Goal: Find specific page/section: Find specific page/section

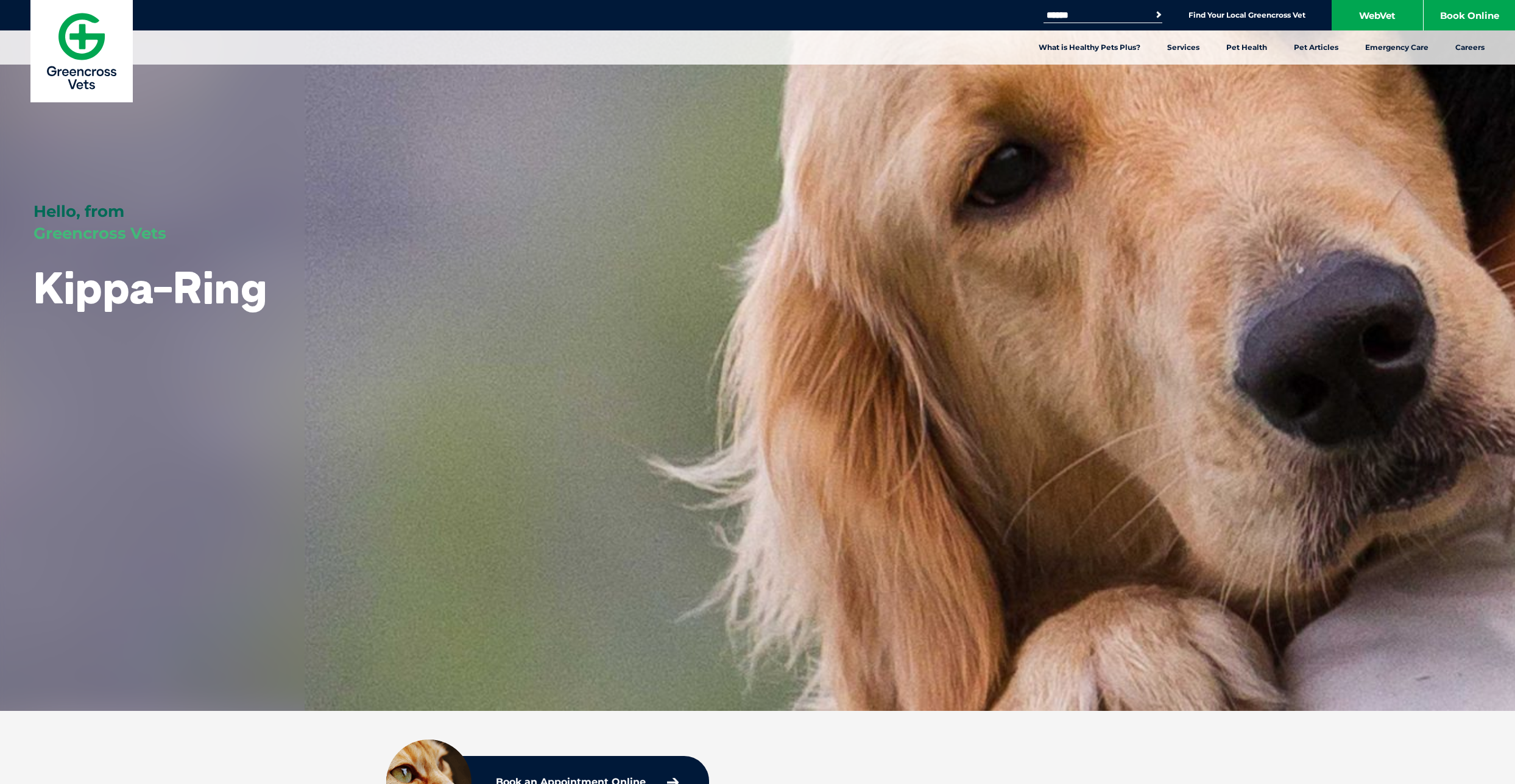
scroll to position [2, 0]
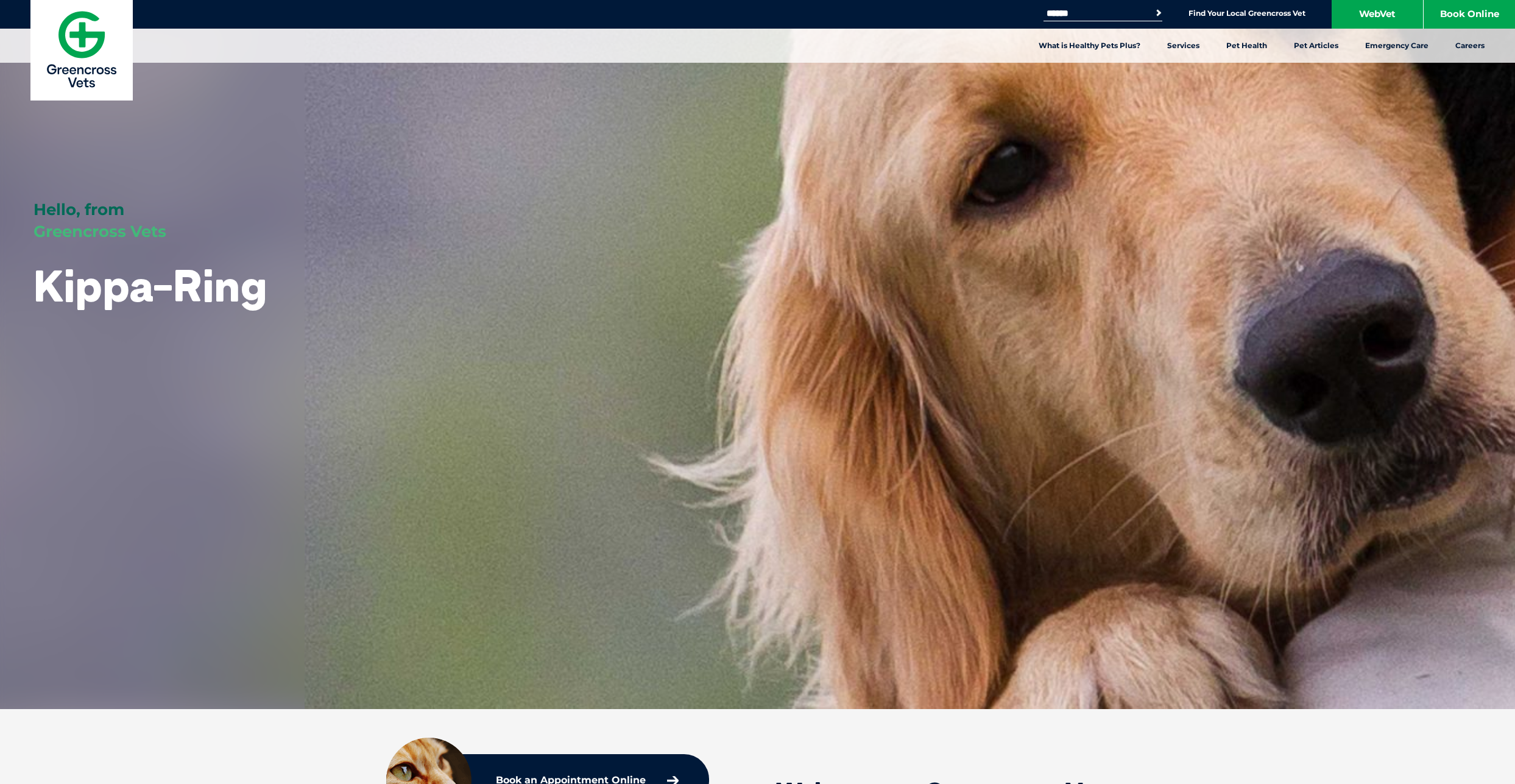
click at [1157, 13] on button "Search" at bounding box center [1149, 13] width 28 height 18
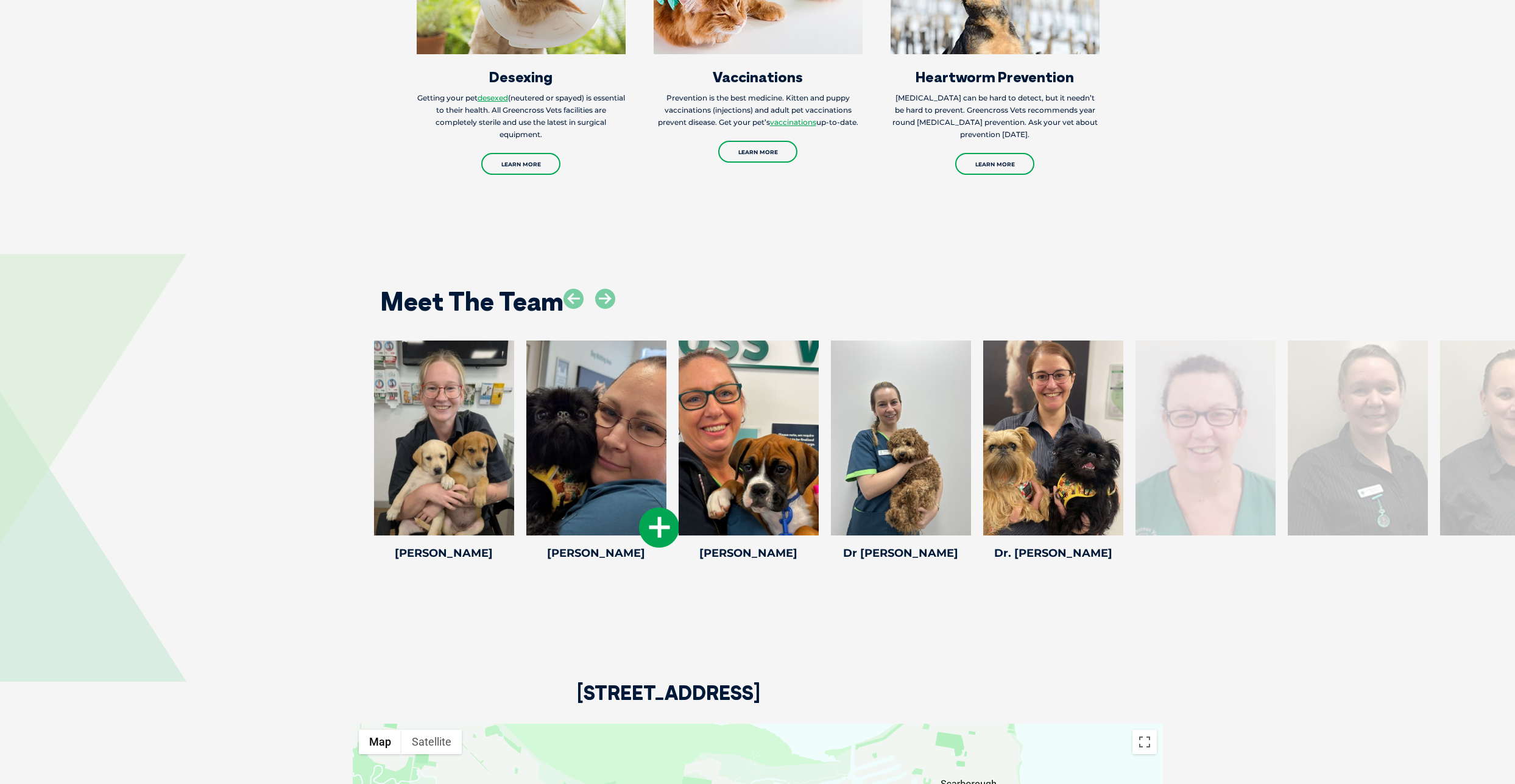
scroll to position [1835, 0]
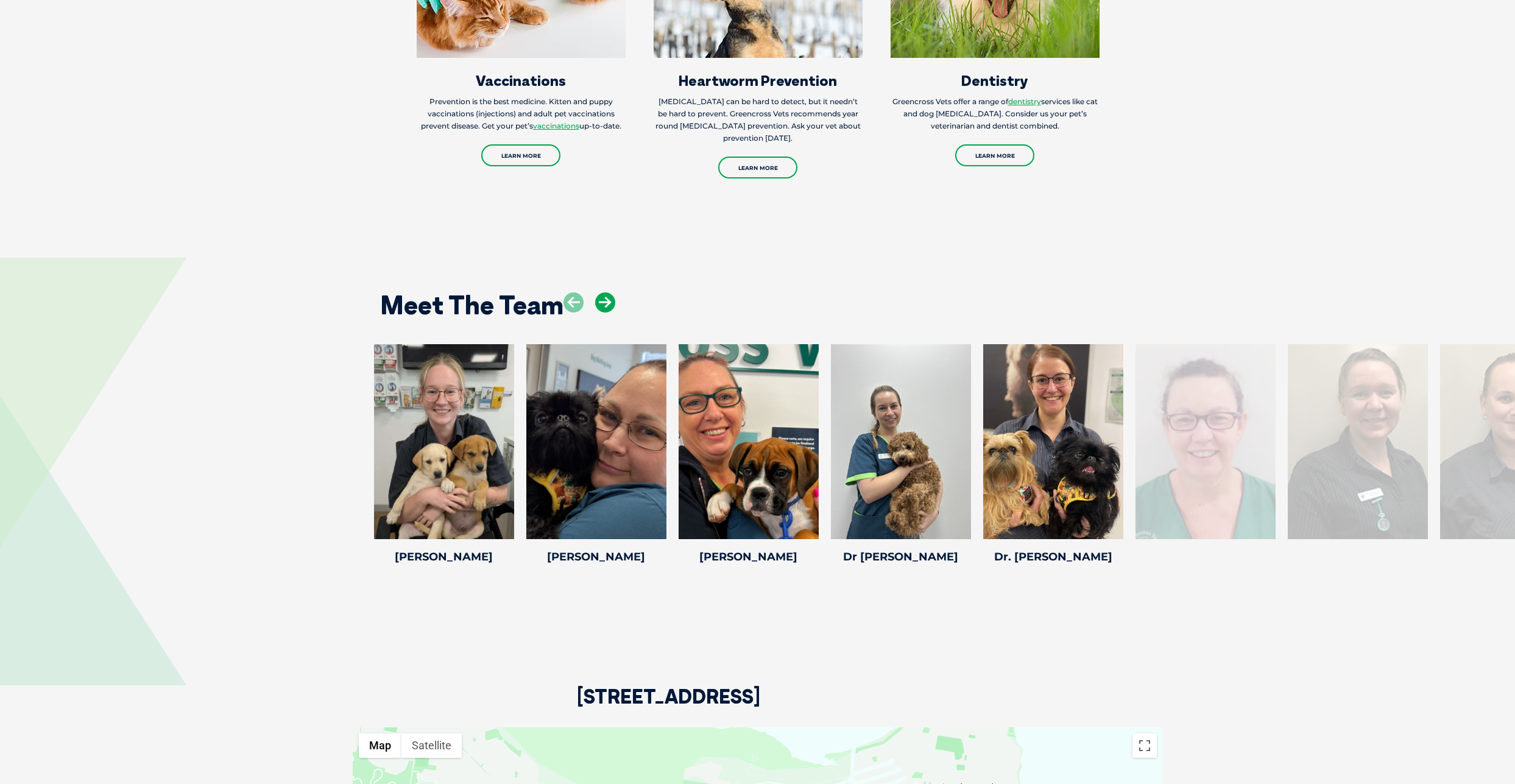
click at [601, 305] on icon at bounding box center [605, 302] width 20 height 20
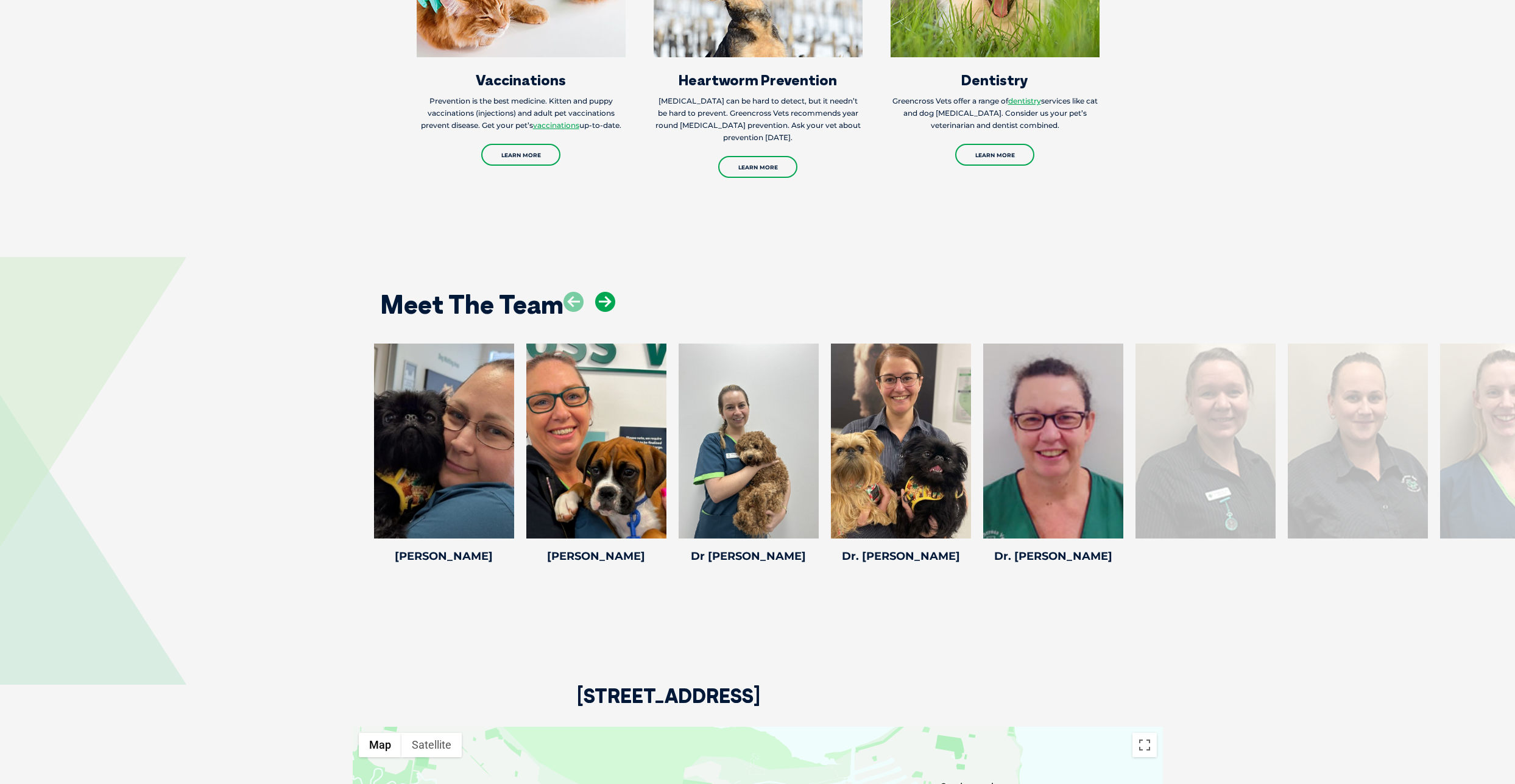
scroll to position [1833, 0]
click at [600, 305] on icon at bounding box center [605, 300] width 20 height 20
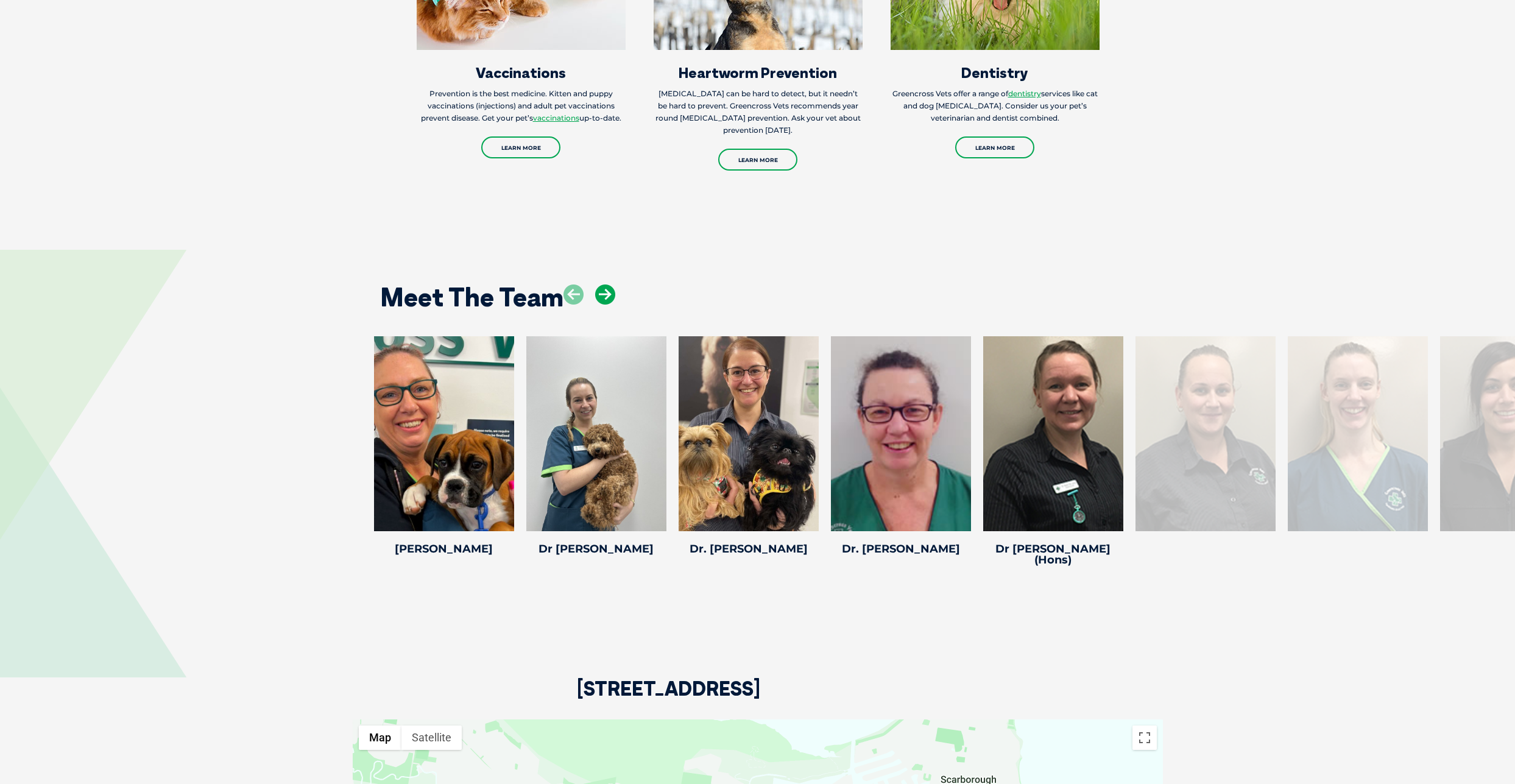
scroll to position [1842, 0]
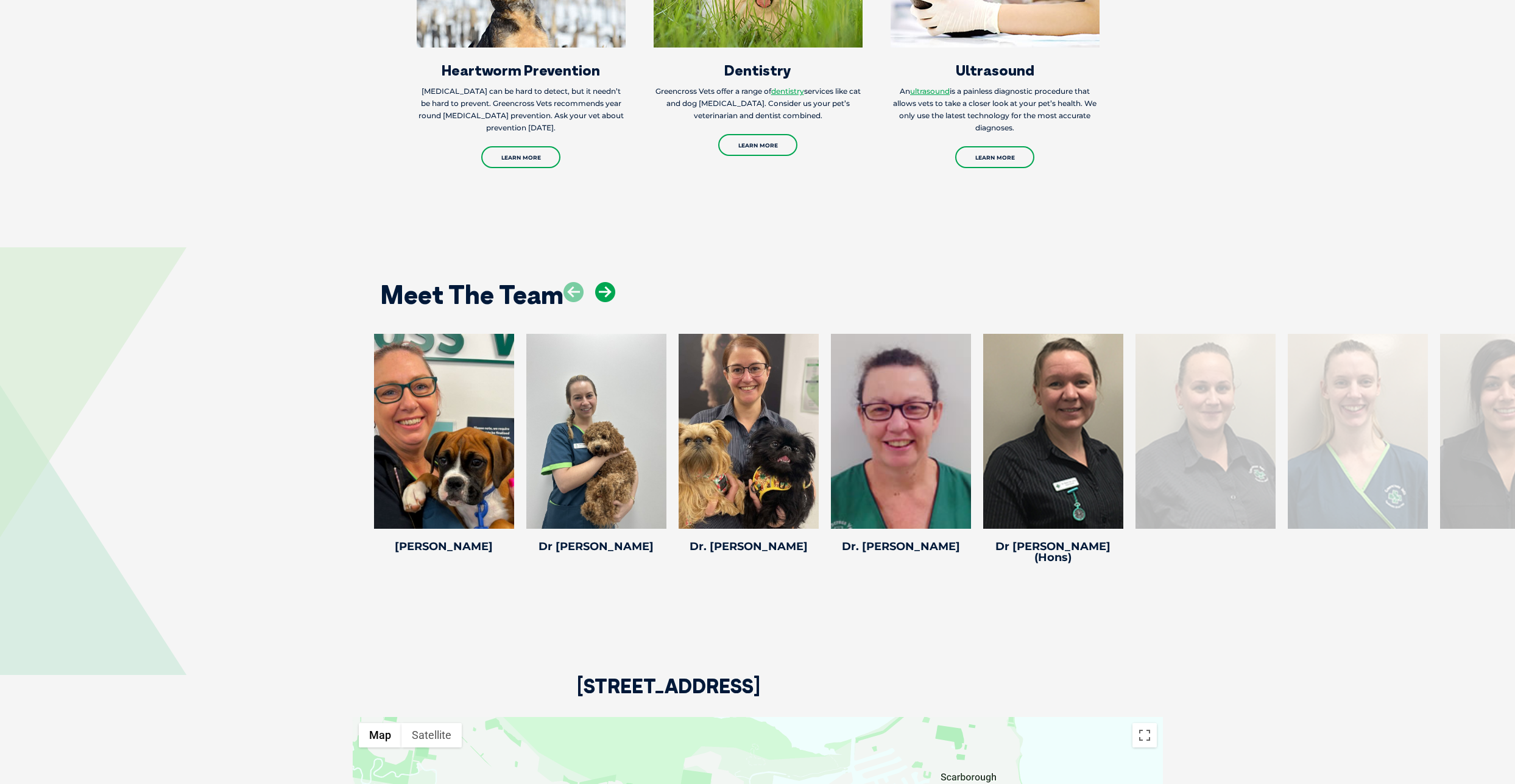
click at [601, 305] on div at bounding box center [589, 302] width 52 height 40
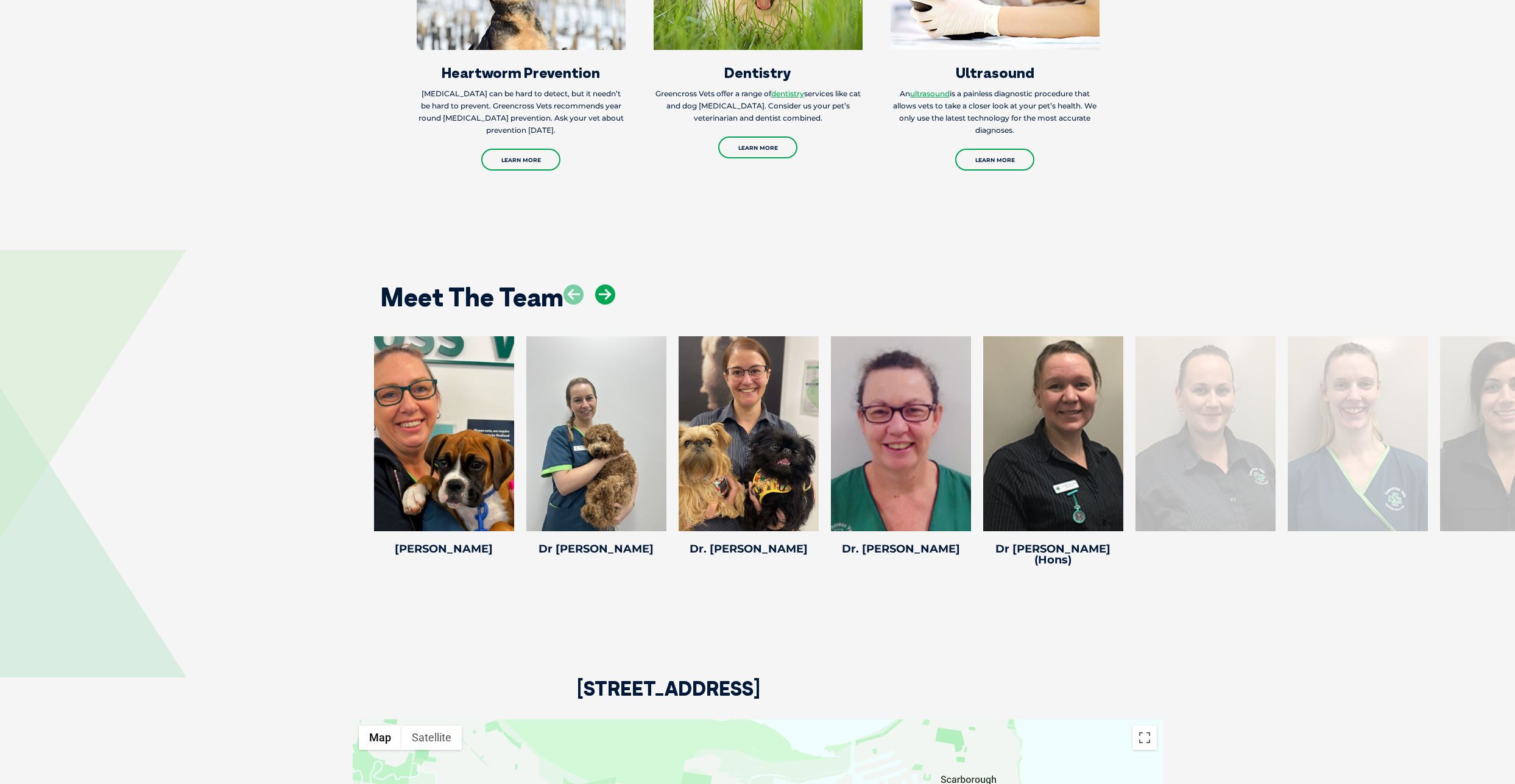
click at [606, 293] on icon at bounding box center [605, 295] width 20 height 20
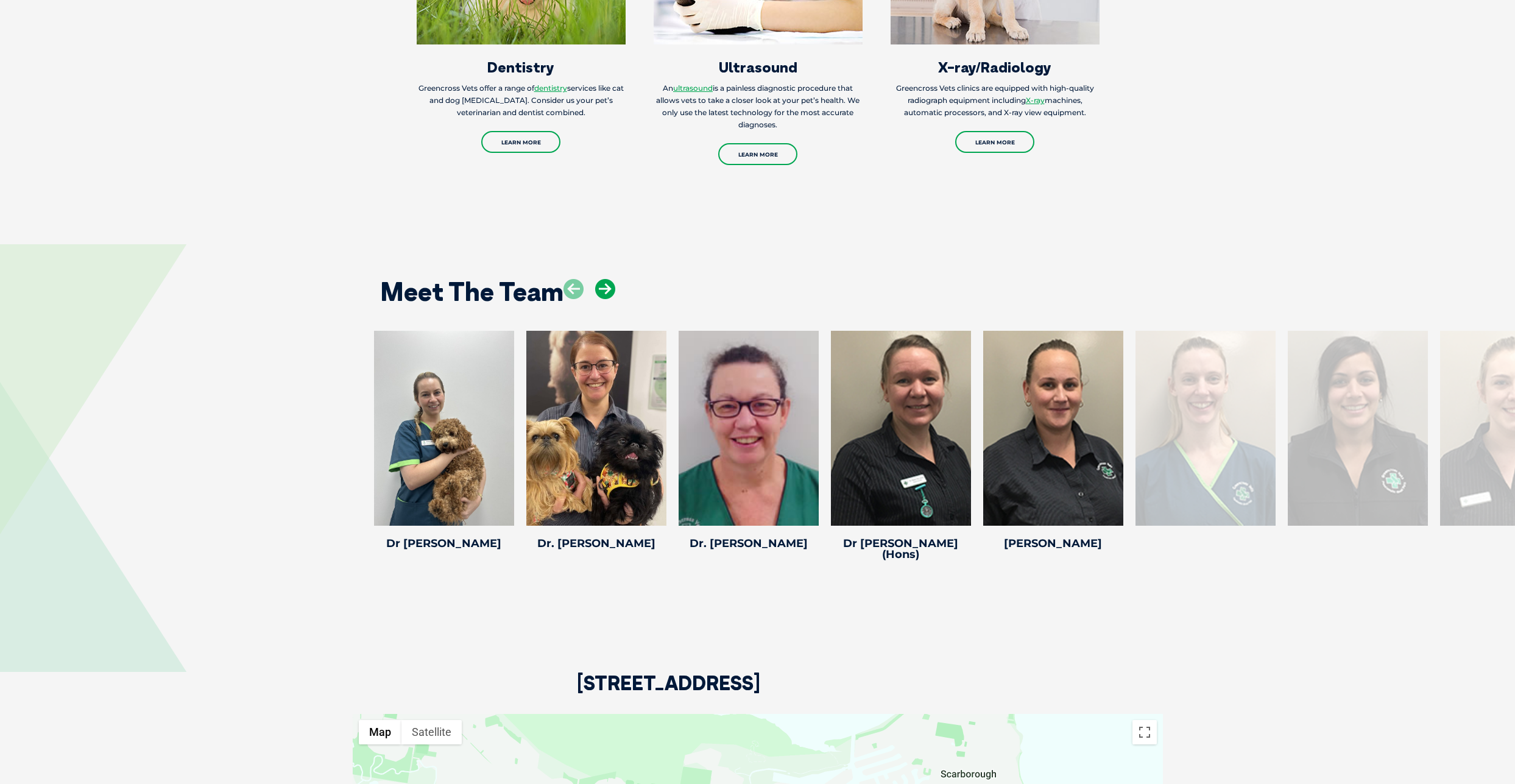
click at [605, 292] on icon at bounding box center [605, 289] width 20 height 20
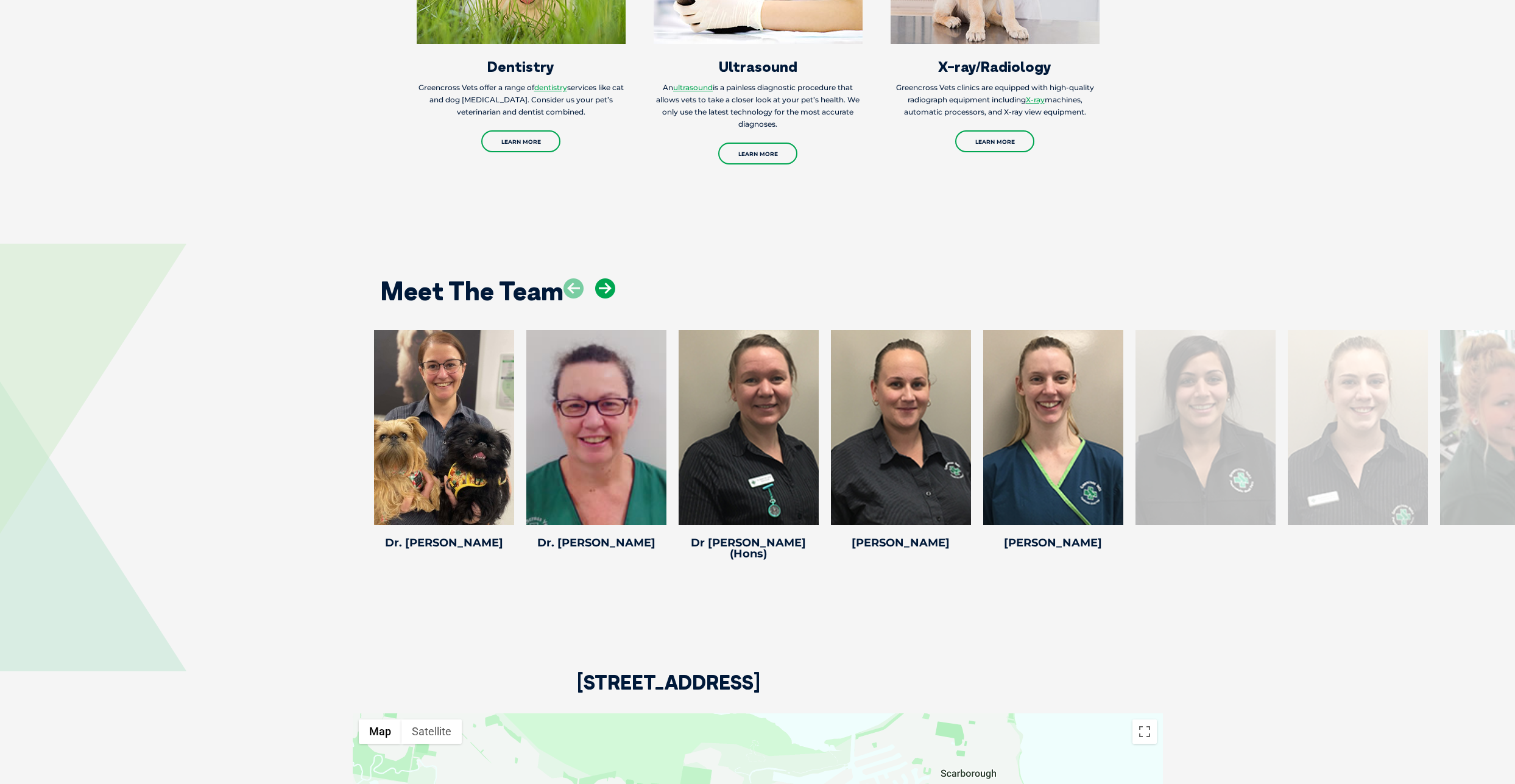
scroll to position [1838, 0]
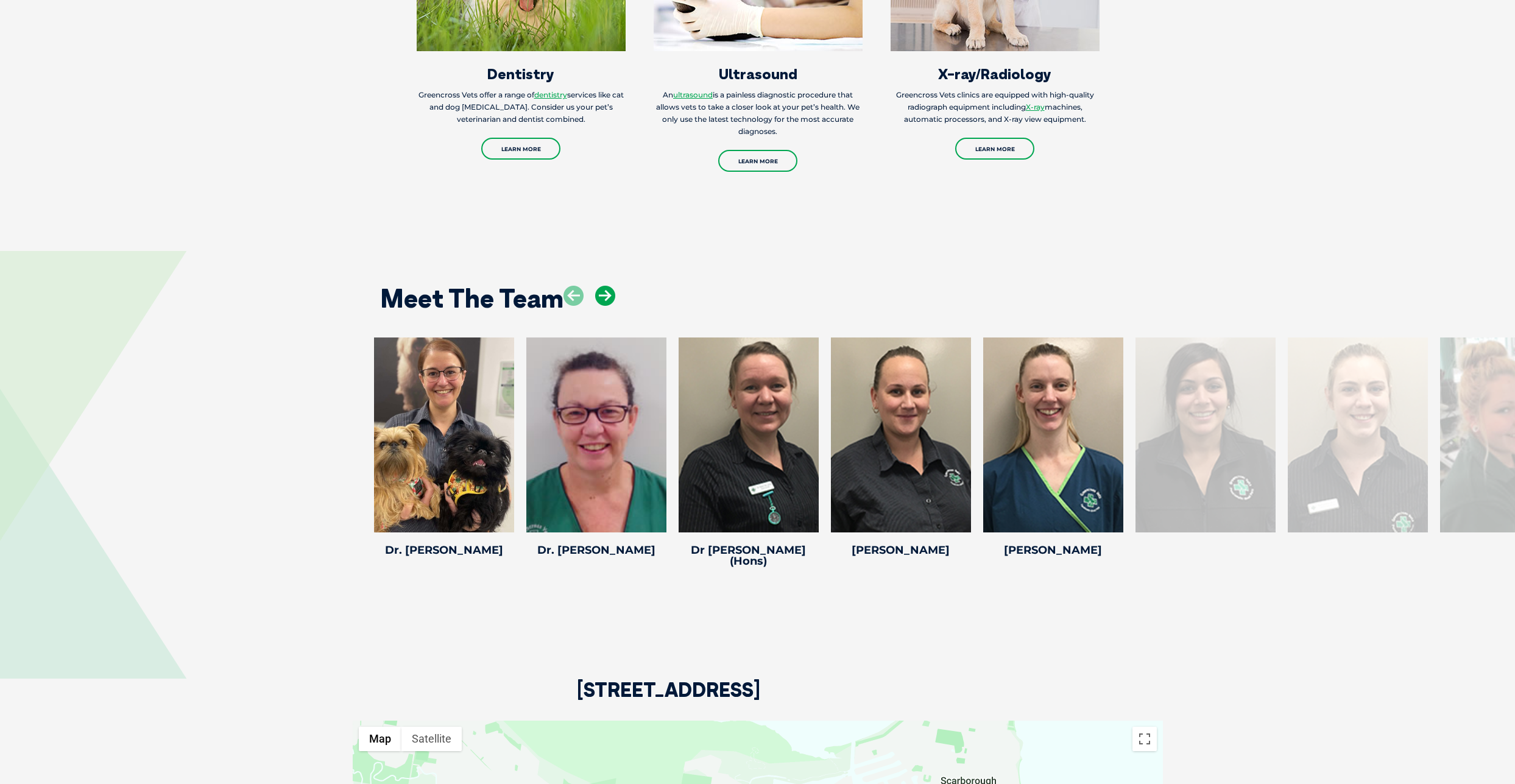
click at [605, 292] on icon at bounding box center [605, 295] width 20 height 20
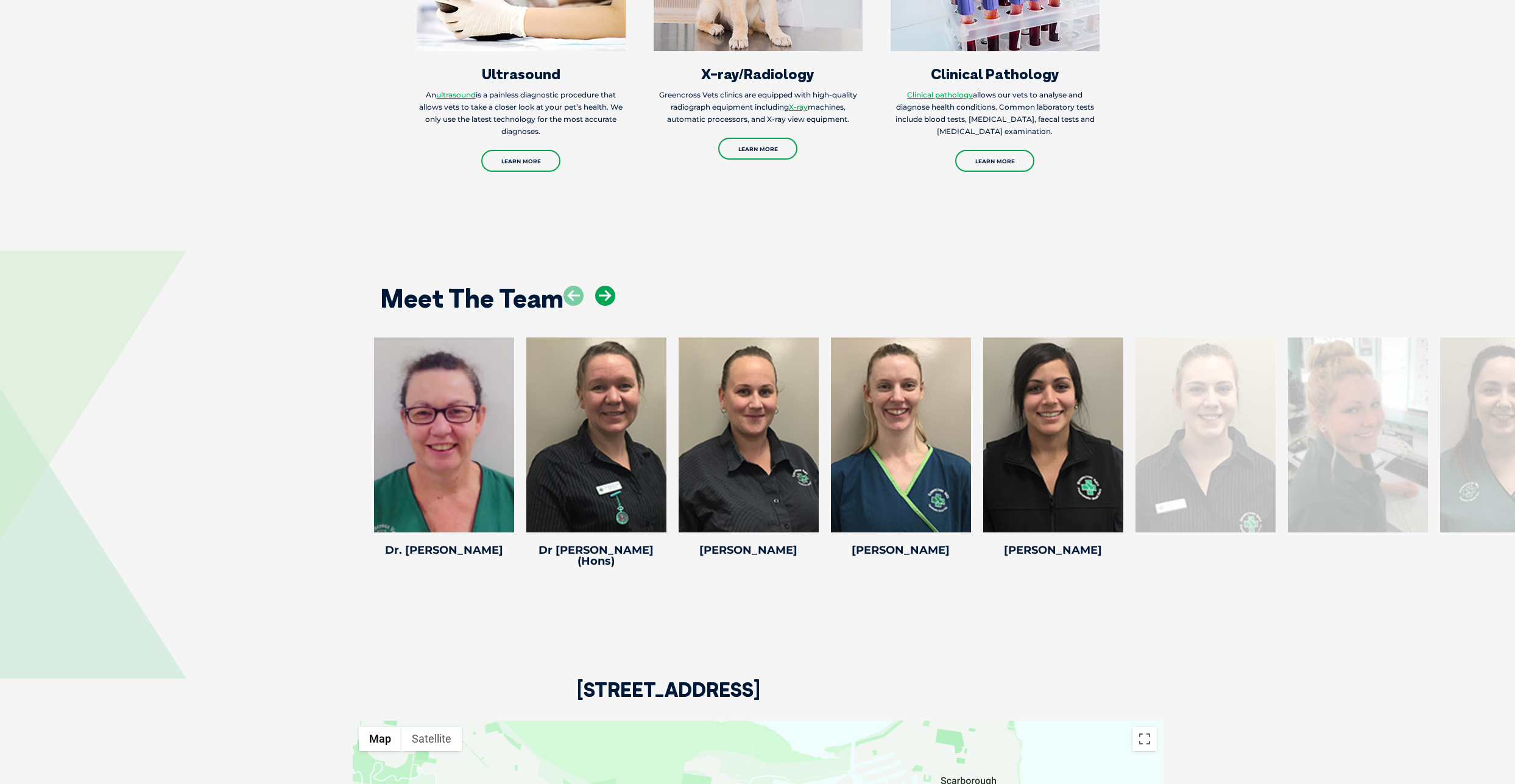
click at [605, 292] on icon at bounding box center [605, 295] width 20 height 20
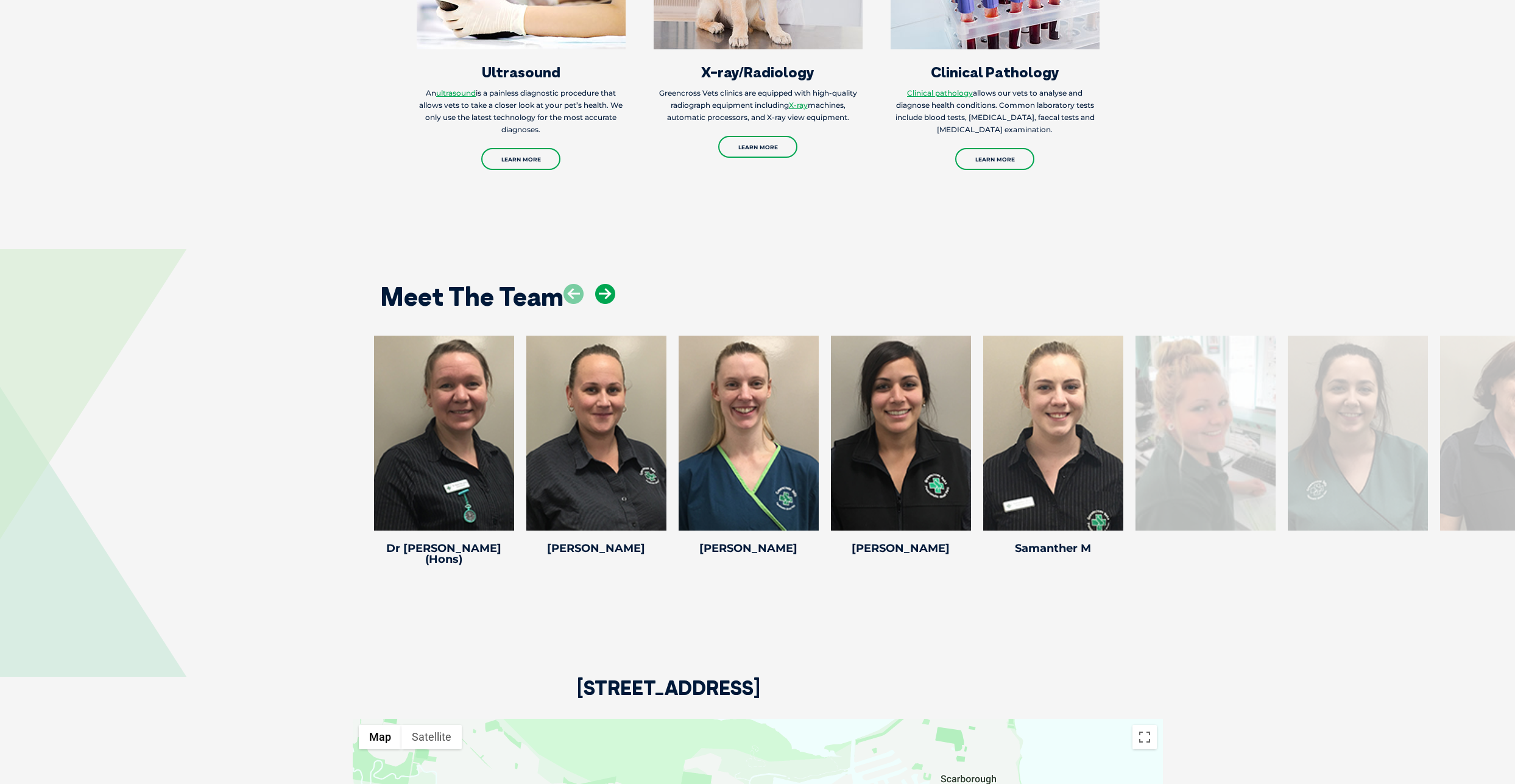
click at [605, 292] on icon at bounding box center [605, 294] width 20 height 20
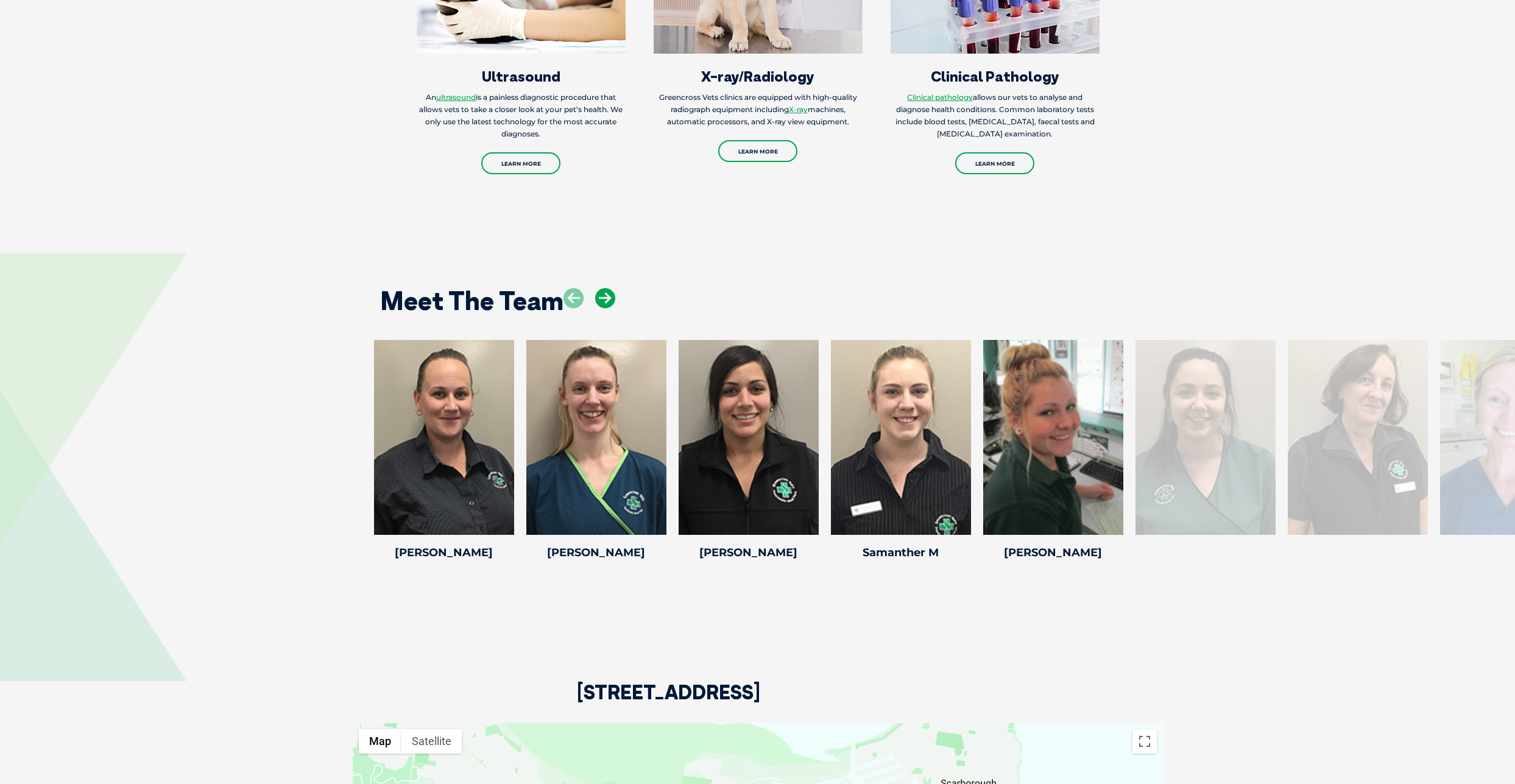
scroll to position [1835, 0]
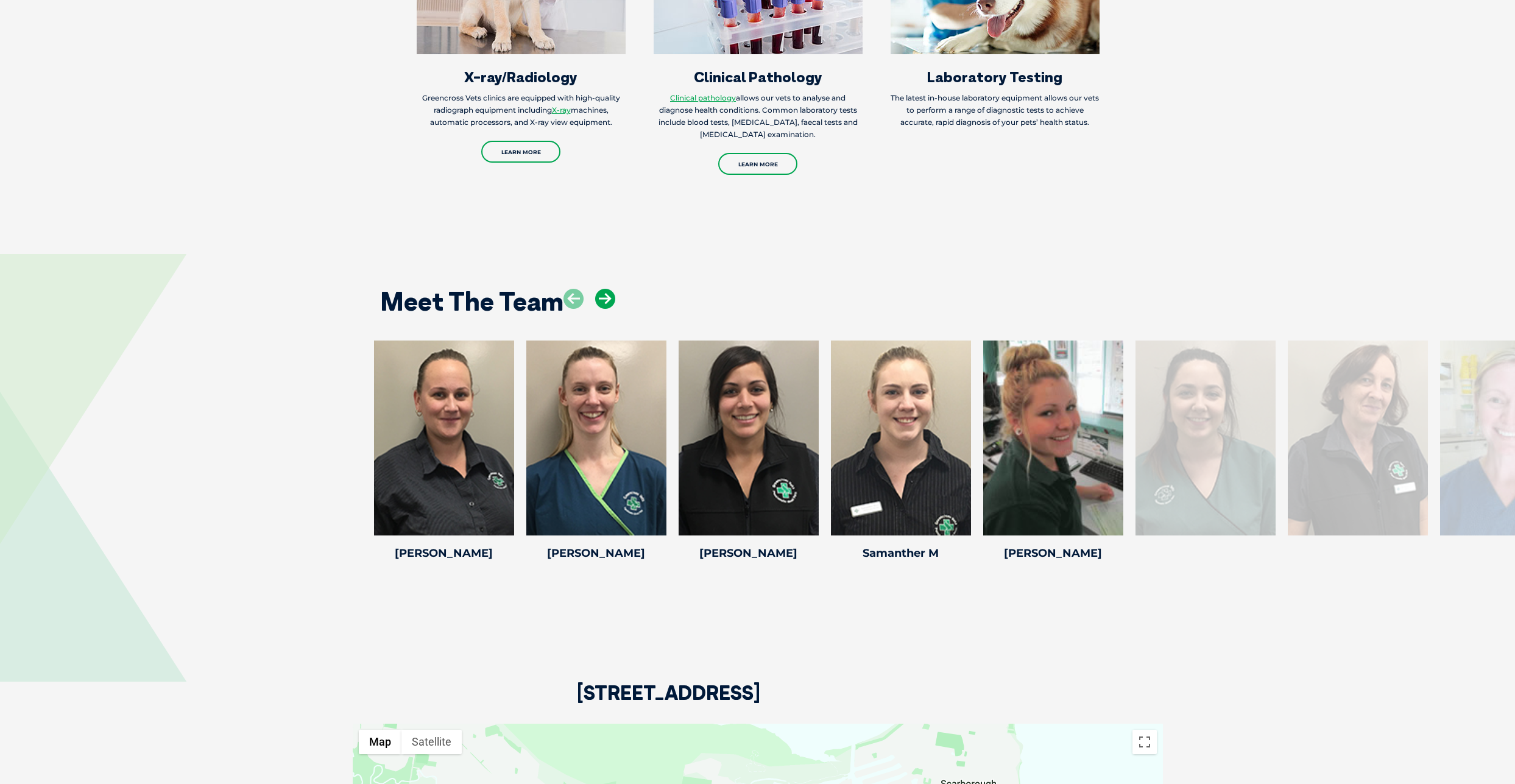
click at [605, 292] on icon at bounding box center [605, 299] width 20 height 20
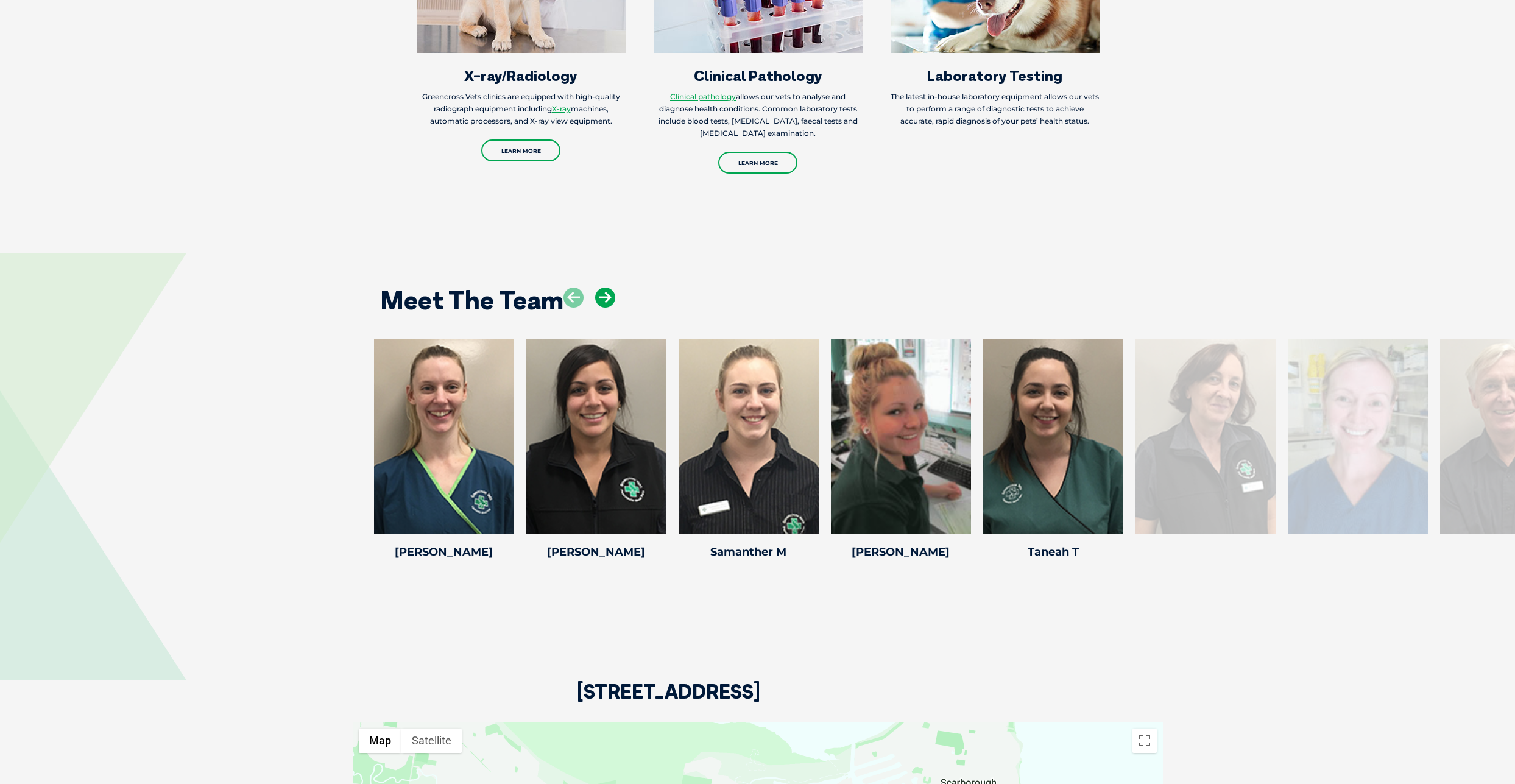
scroll to position [1833, 0]
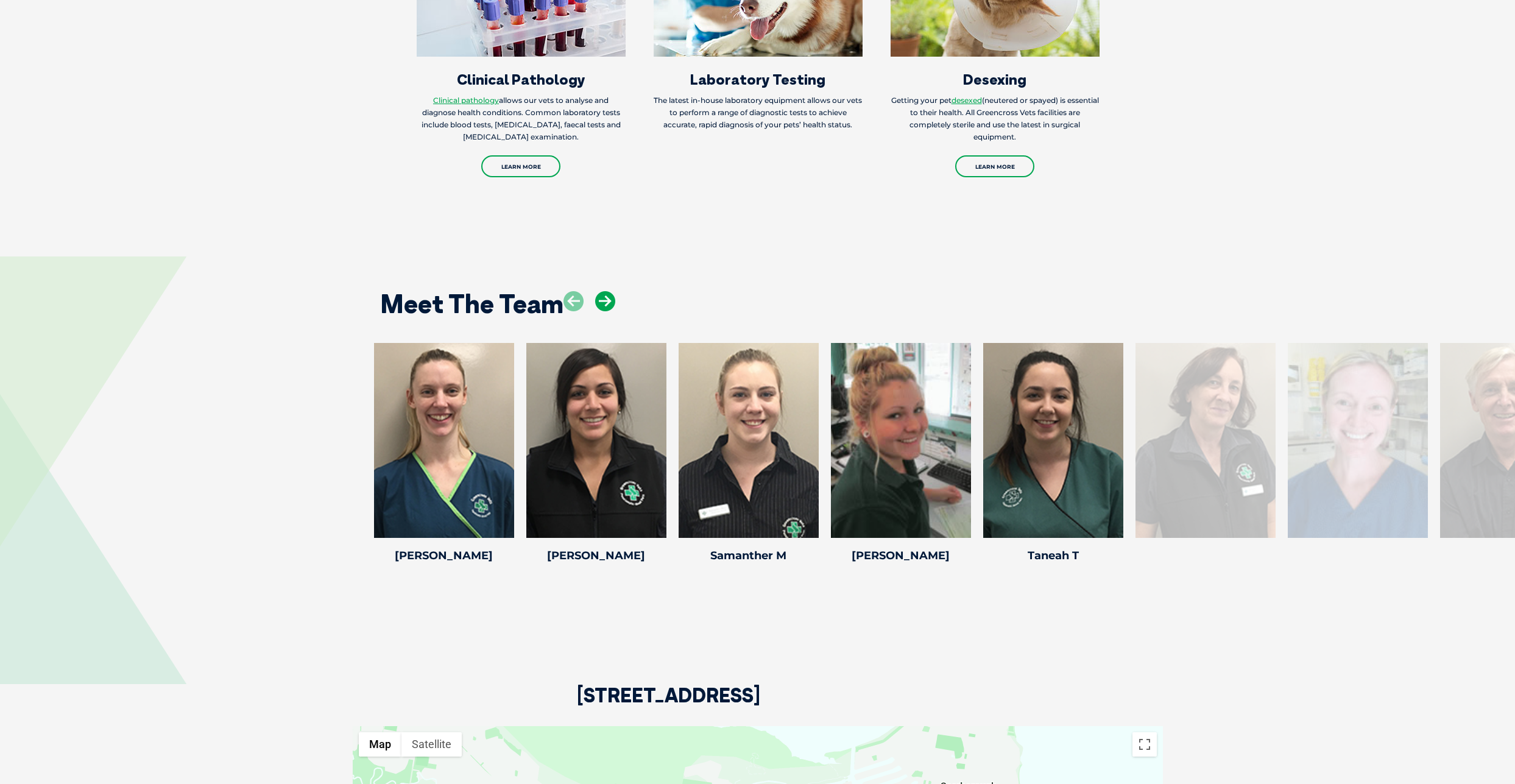
click at [605, 292] on icon at bounding box center [605, 301] width 20 height 20
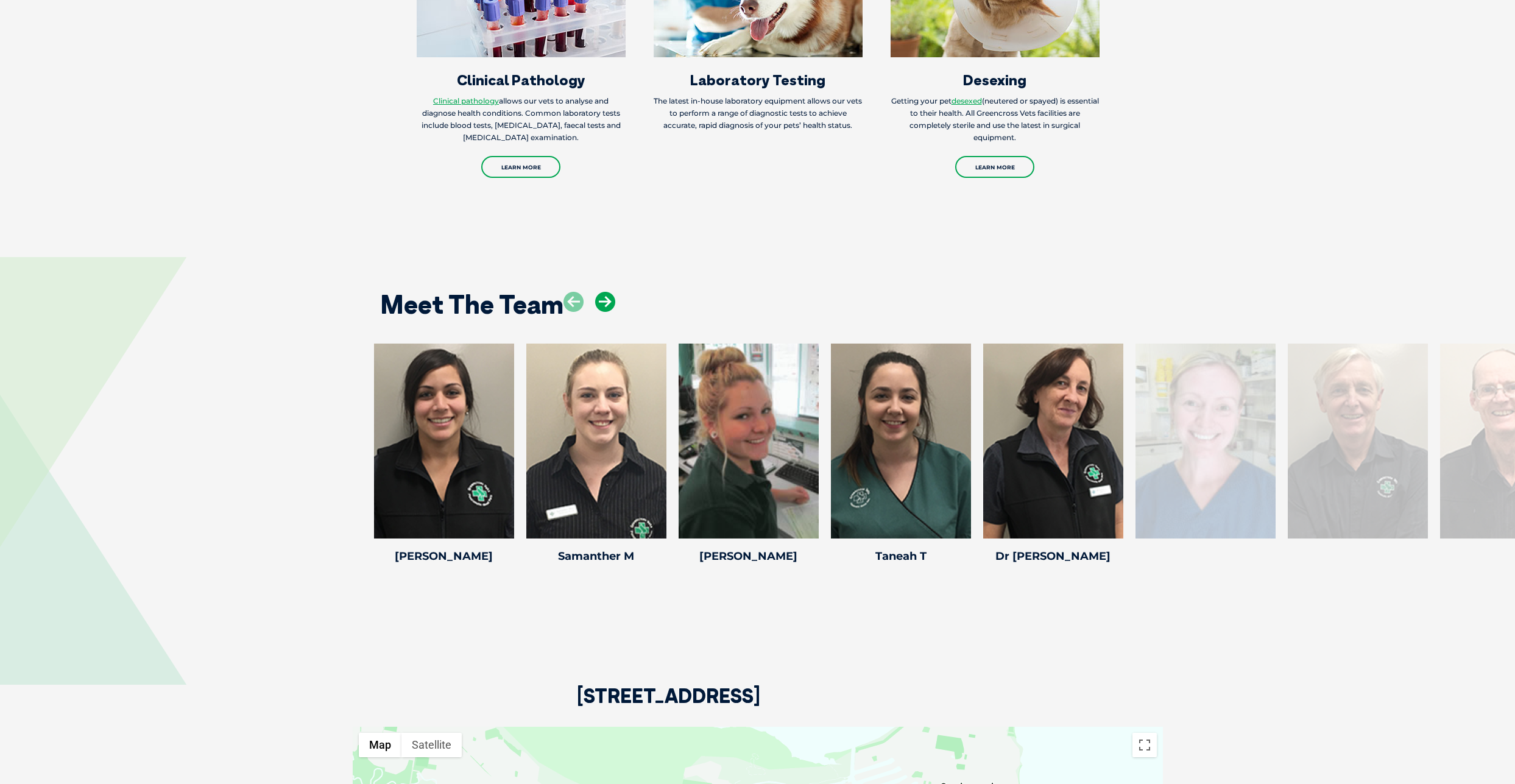
scroll to position [1831, 0]
click at [605, 292] on icon at bounding box center [605, 302] width 20 height 20
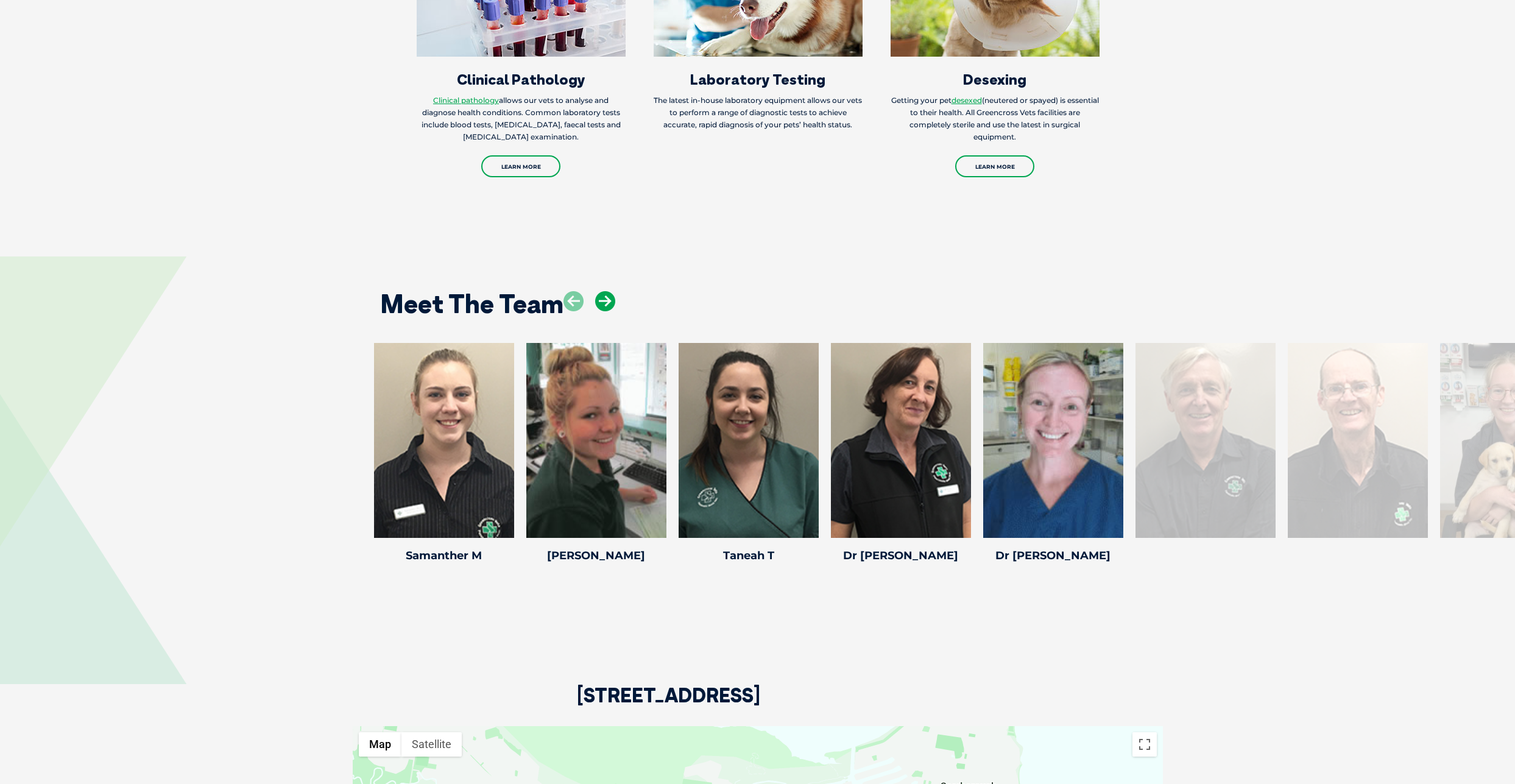
scroll to position [1828, 0]
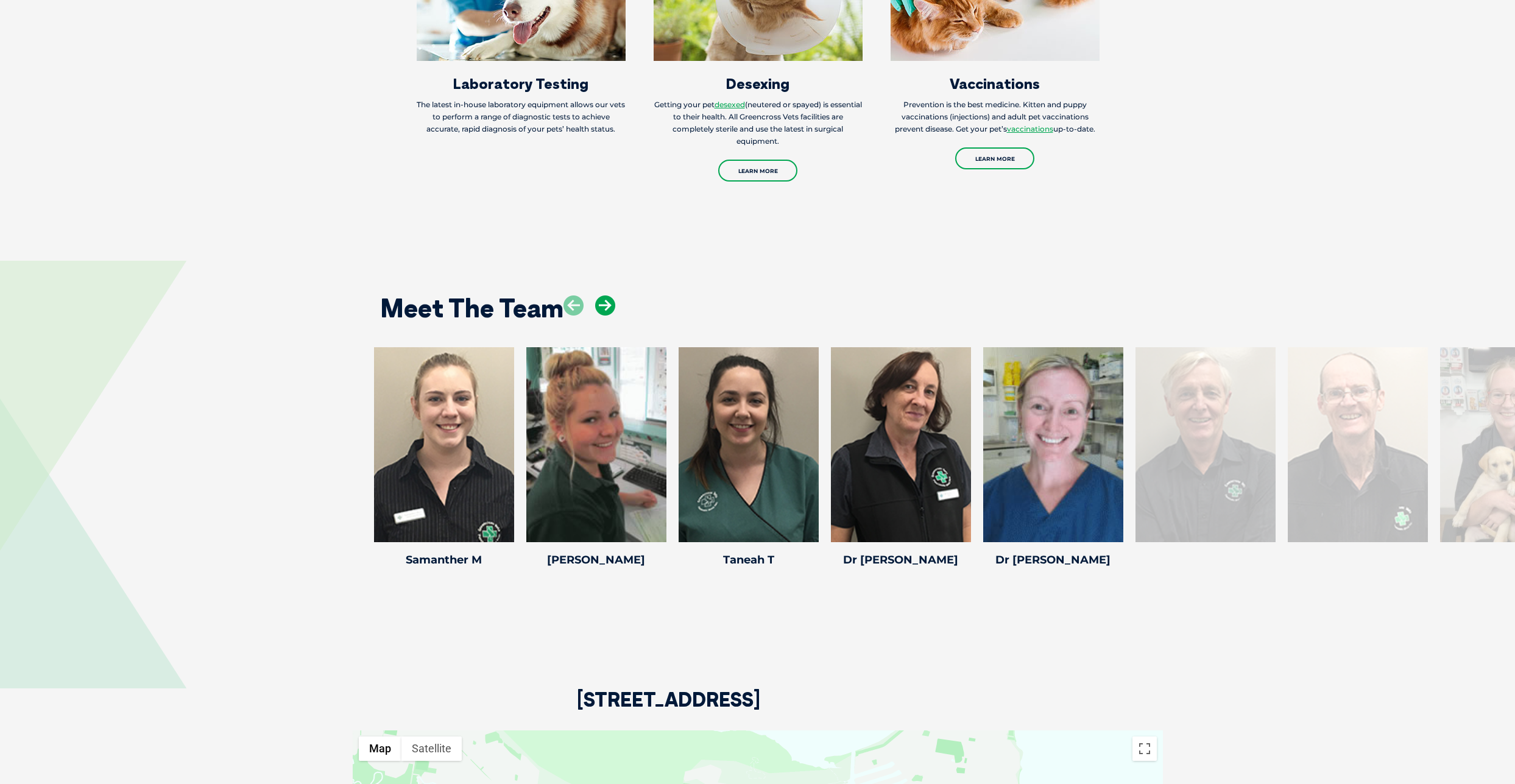
click at [605, 292] on div "Meet The Team" at bounding box center [758, 304] width 780 height 62
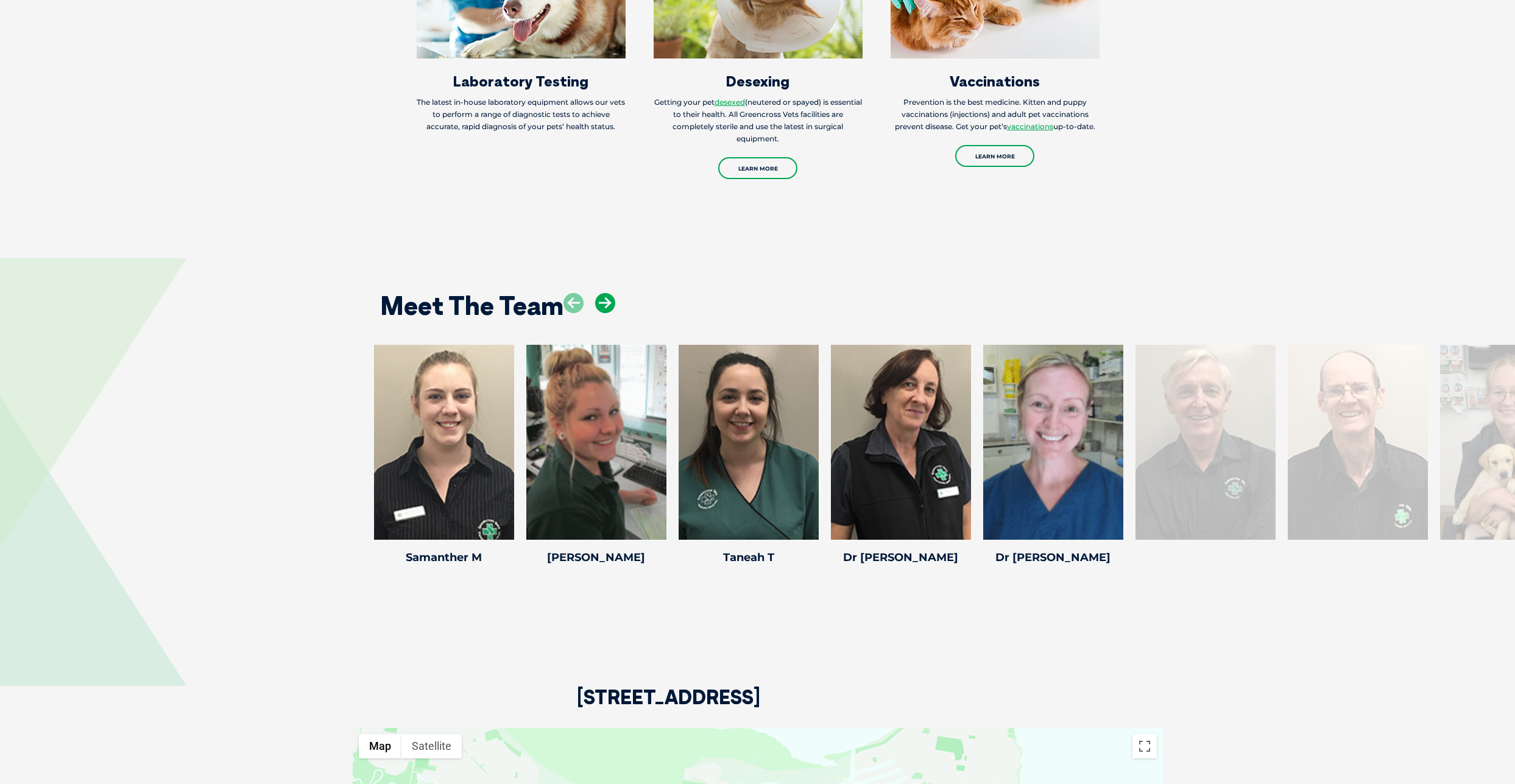
scroll to position [1827, 0]
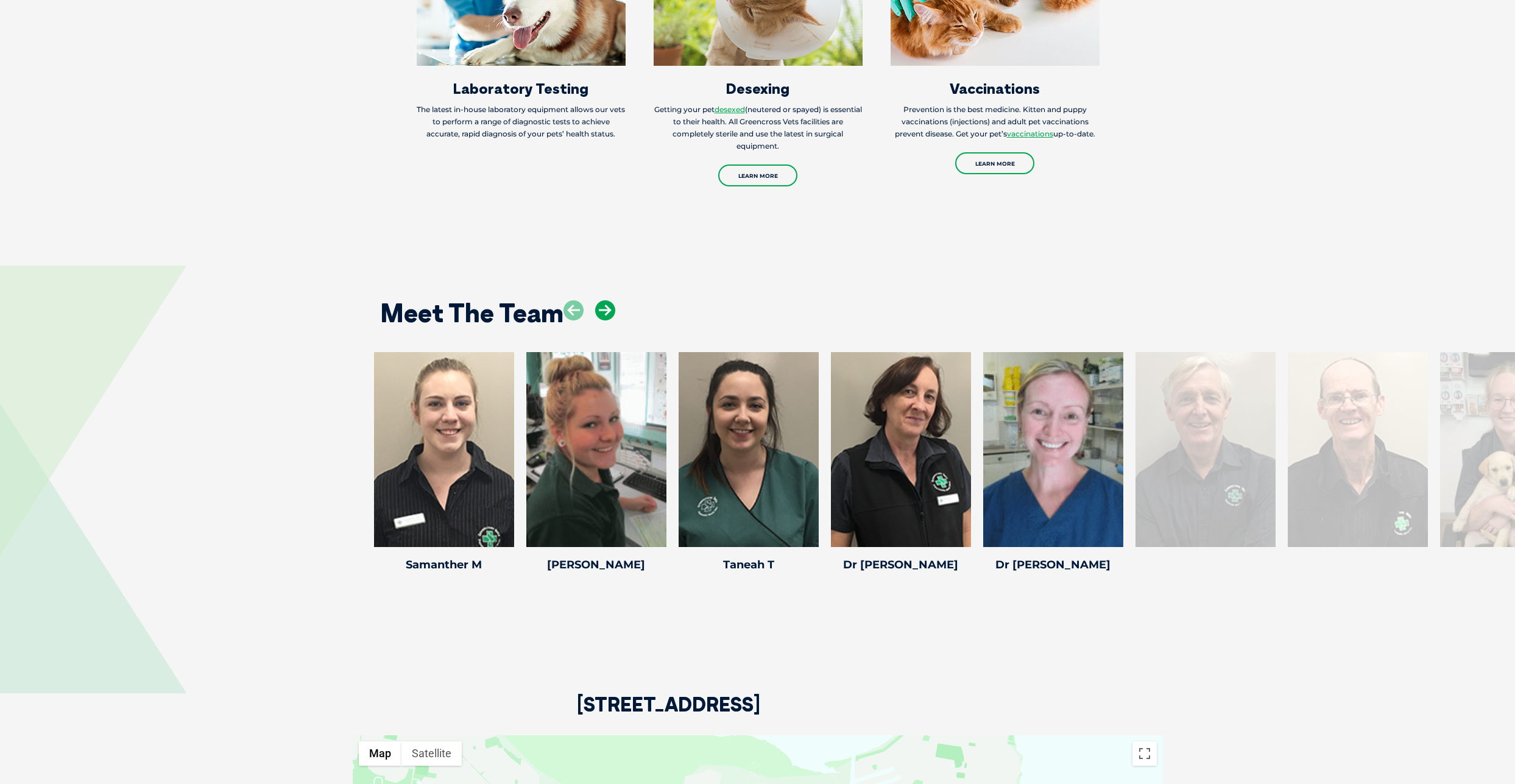
click at [608, 310] on icon at bounding box center [605, 310] width 20 height 20
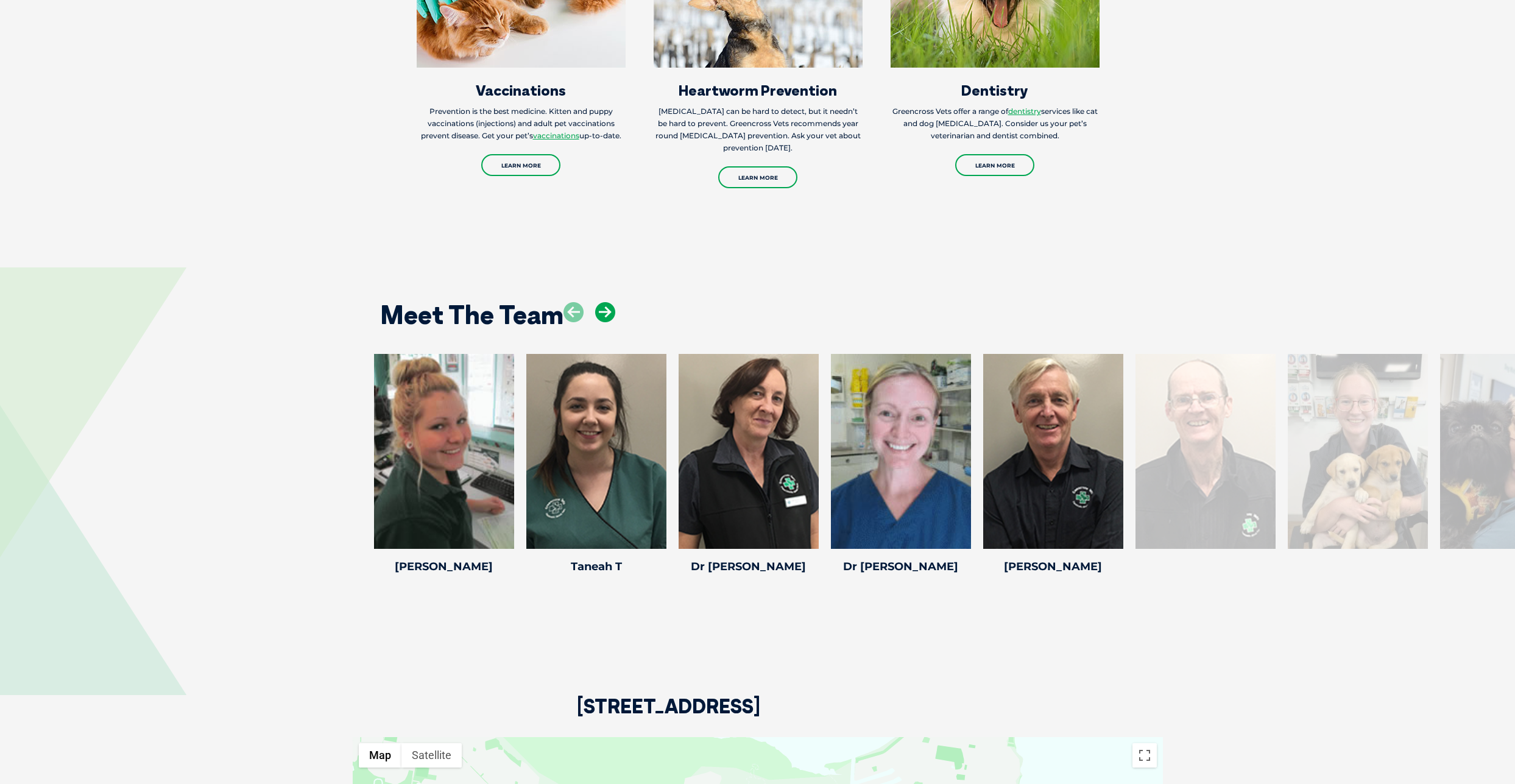
click at [608, 310] on icon at bounding box center [605, 312] width 20 height 20
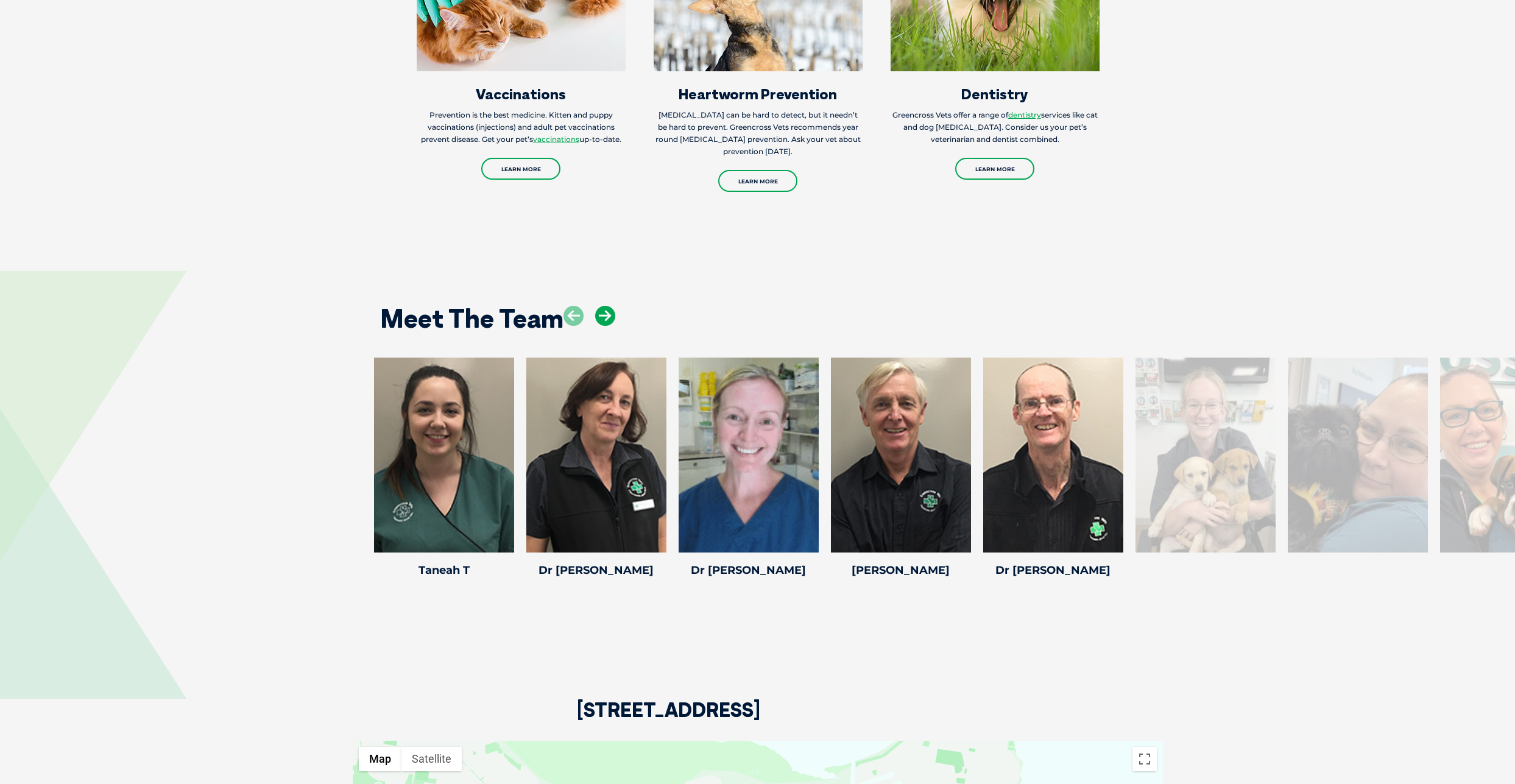
scroll to position [1817, 0]
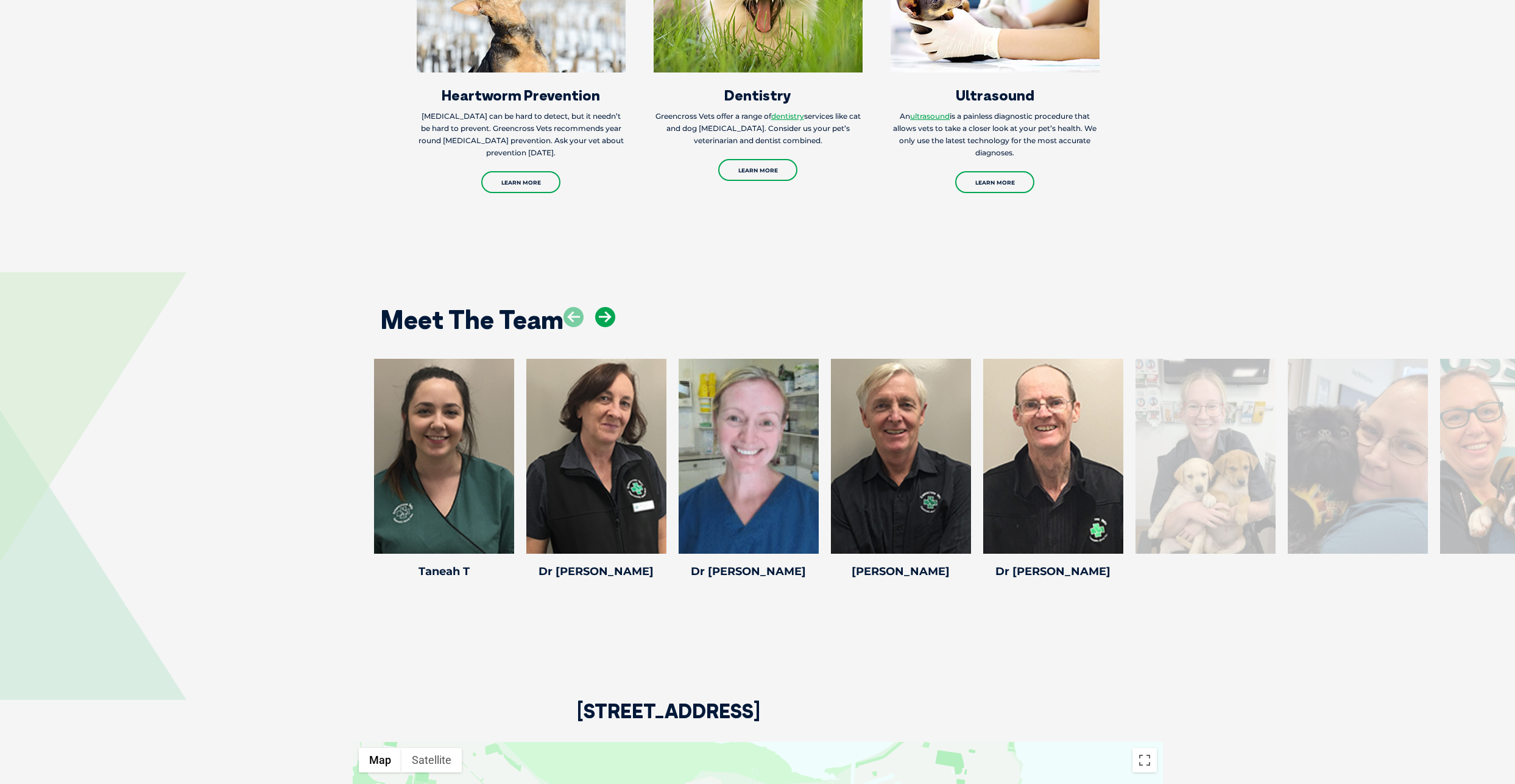
click at [608, 310] on icon at bounding box center [605, 317] width 20 height 20
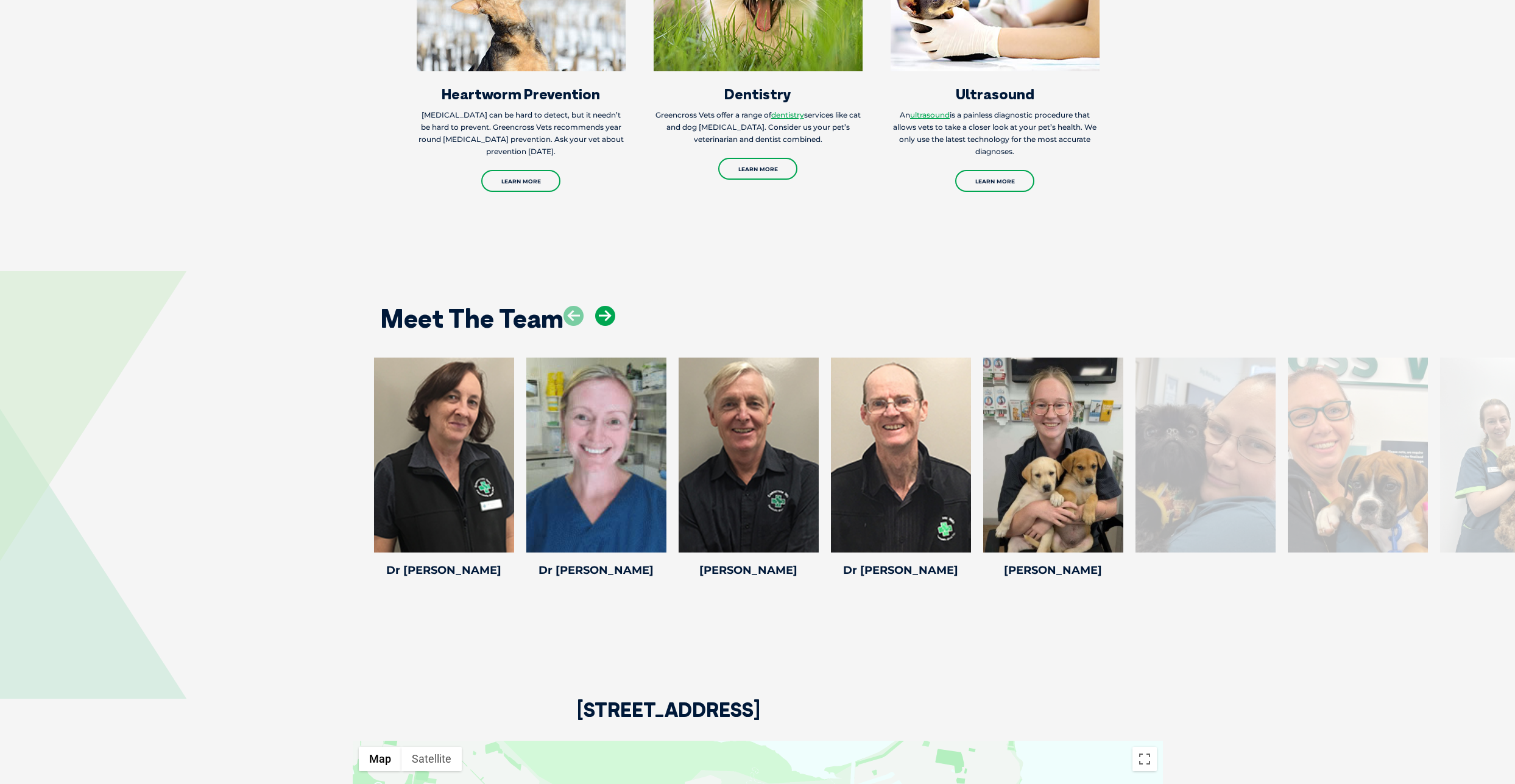
scroll to position [1816, 0]
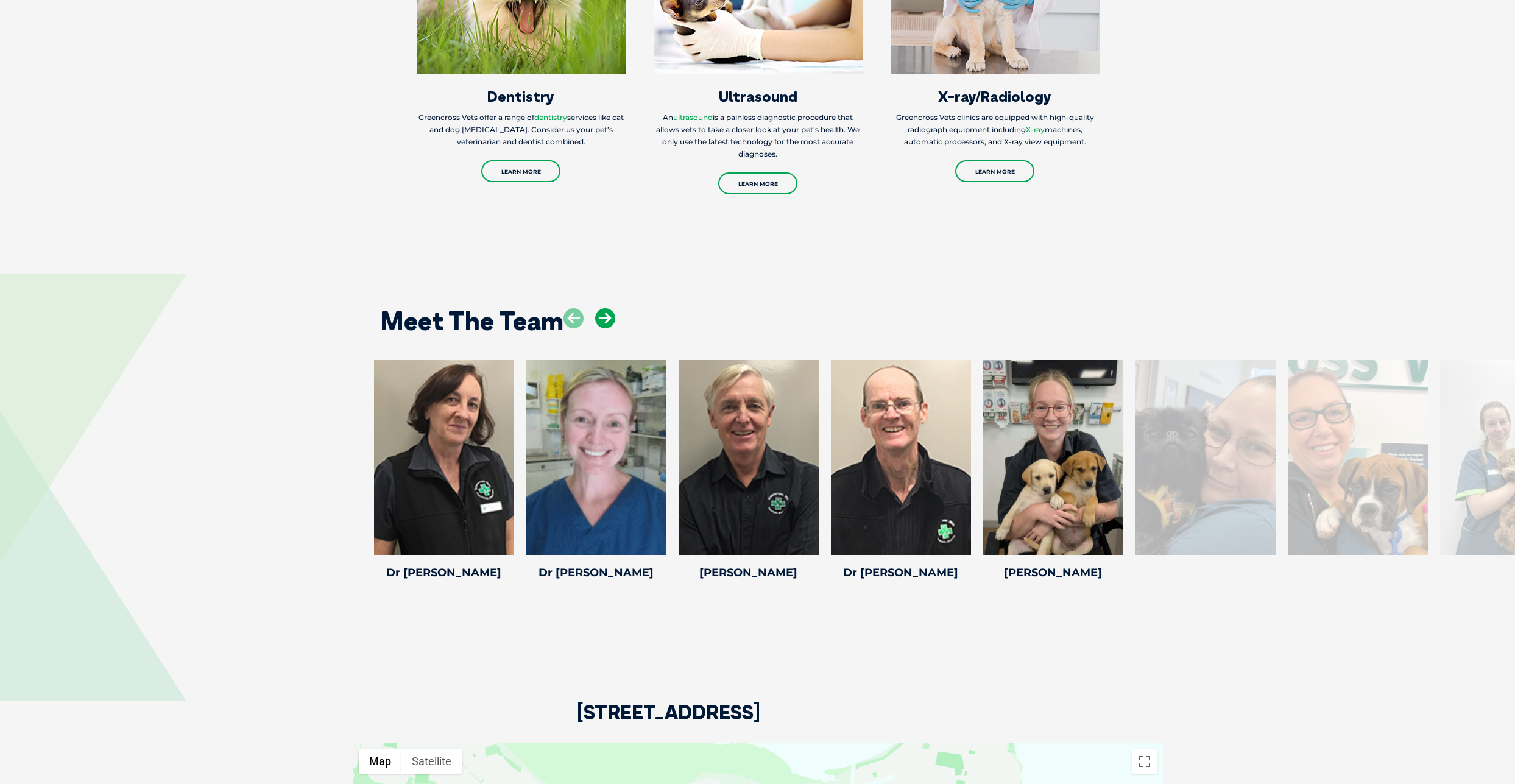
click at [608, 310] on icon at bounding box center [605, 318] width 20 height 20
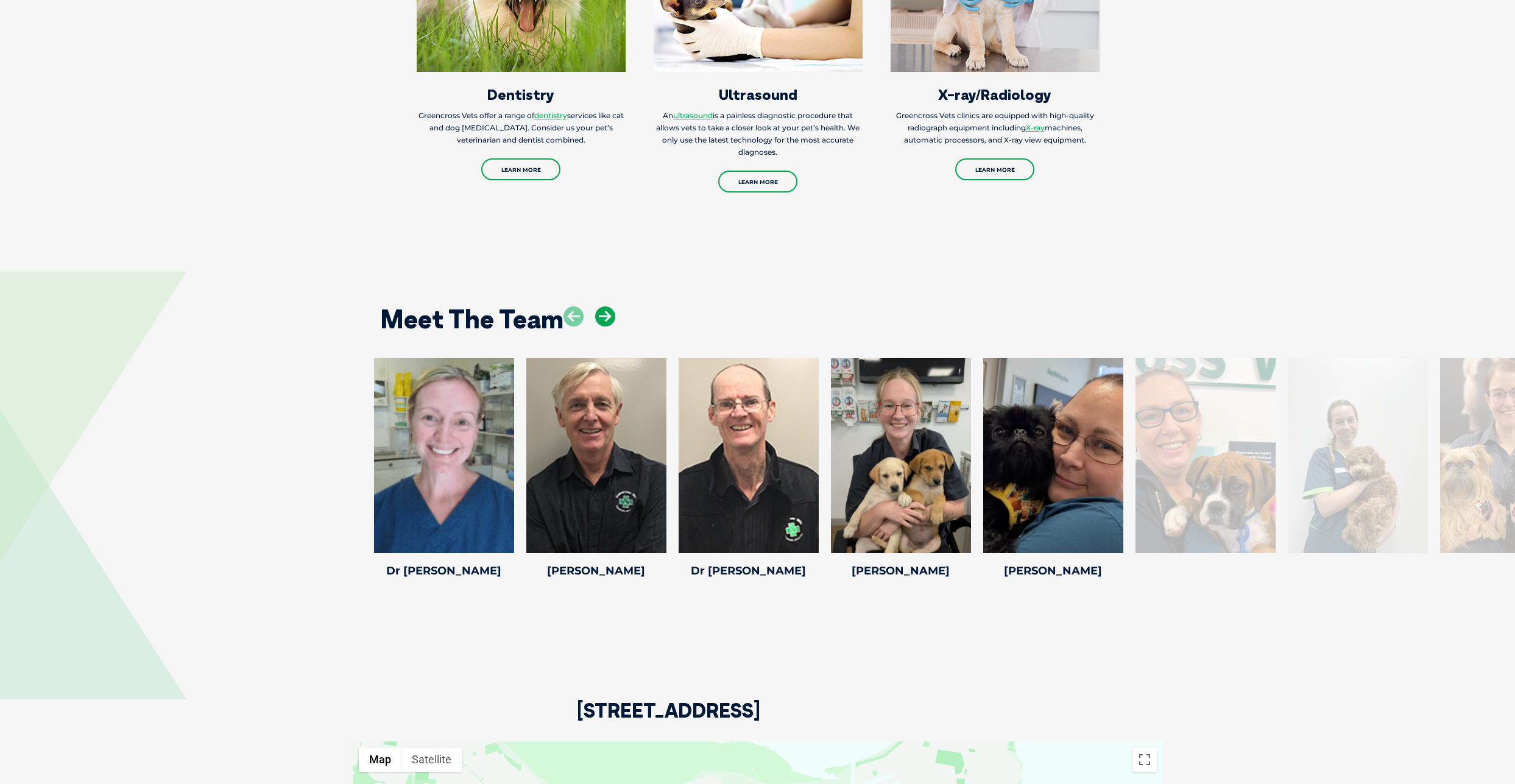
scroll to position [1814, 0]
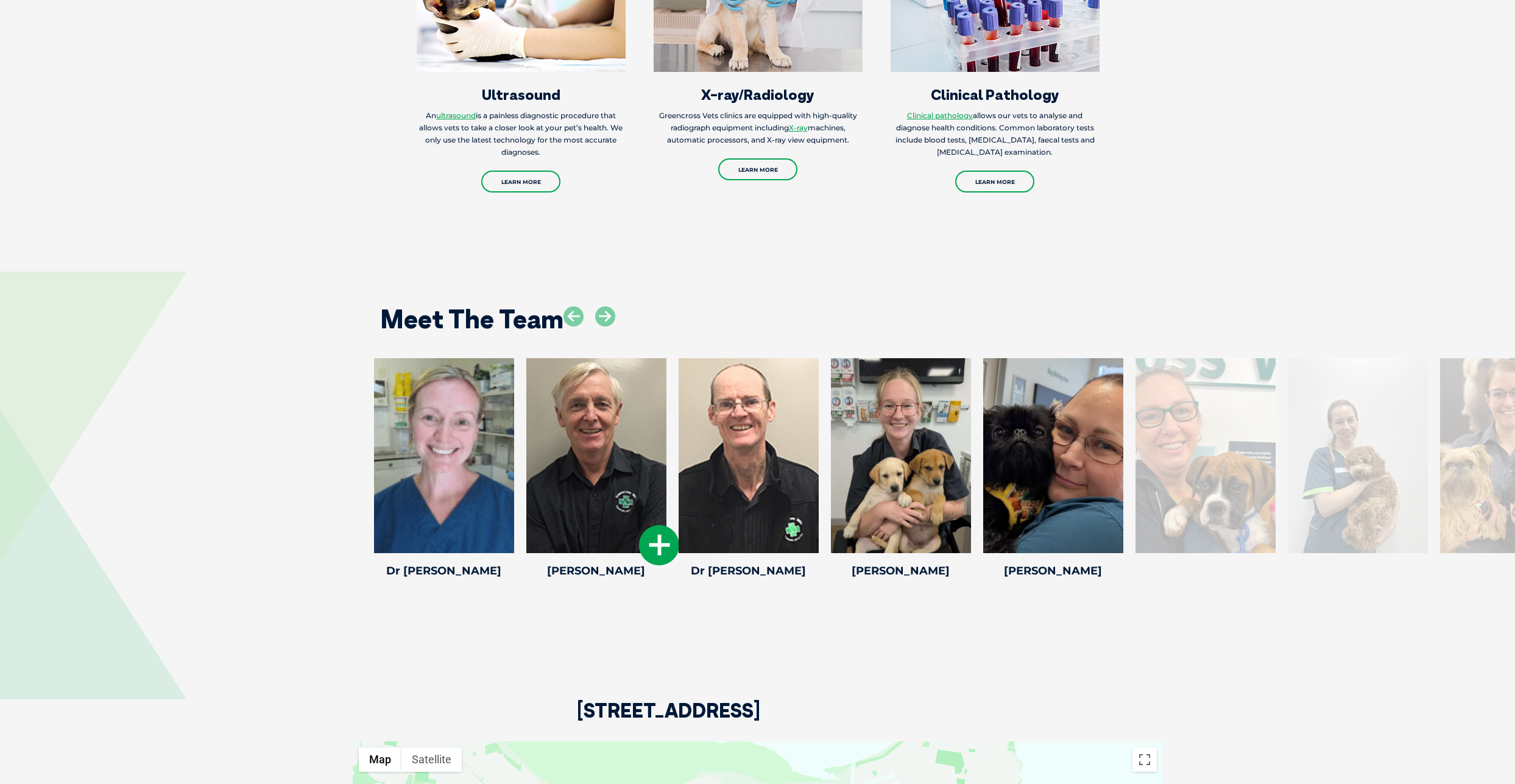
click at [607, 447] on div at bounding box center [596, 455] width 140 height 195
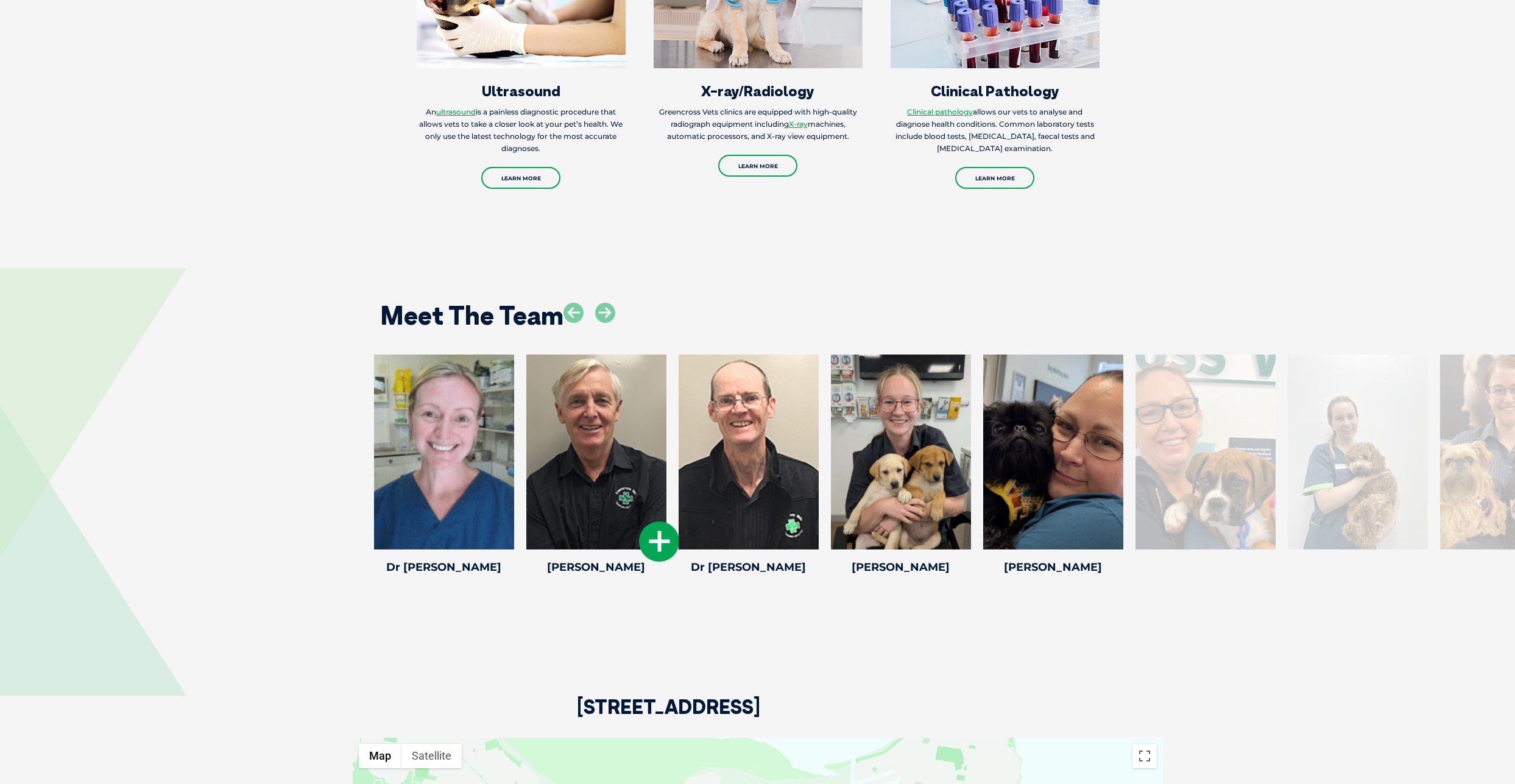
scroll to position [1822, 0]
click at [588, 430] on div at bounding box center [596, 451] width 140 height 195
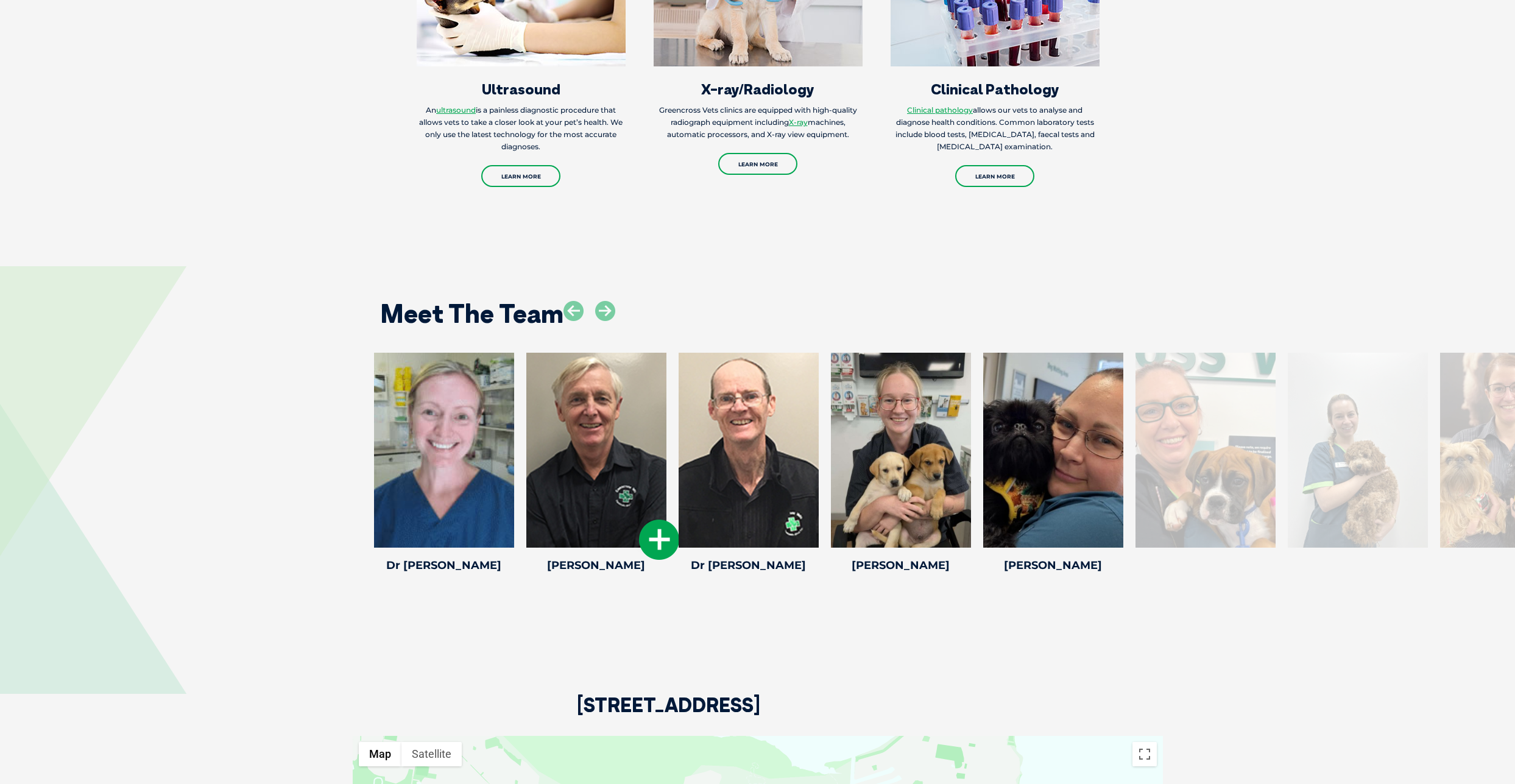
click at [588, 430] on div at bounding box center [596, 450] width 140 height 195
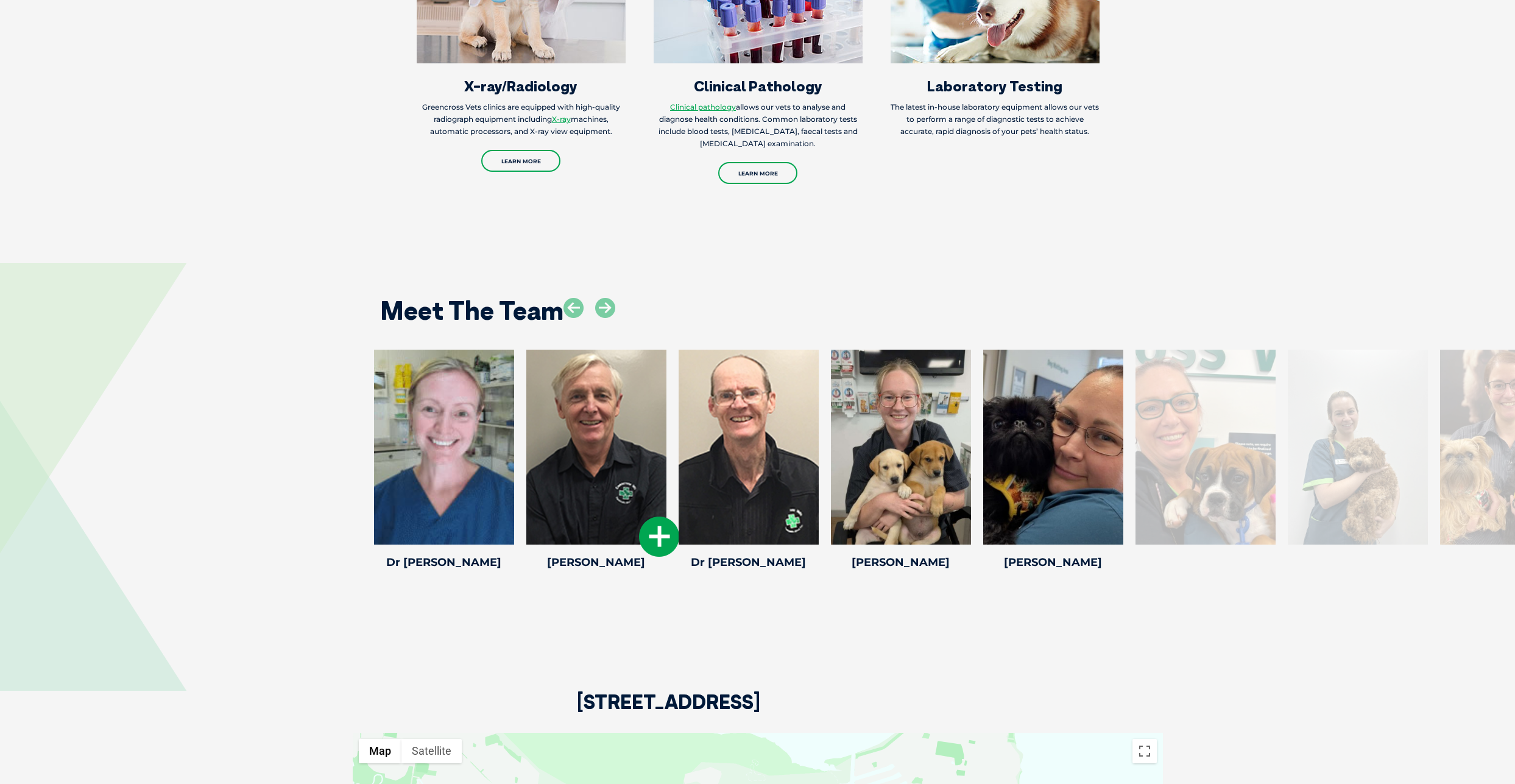
click at [654, 531] on icon at bounding box center [659, 537] width 40 height 40
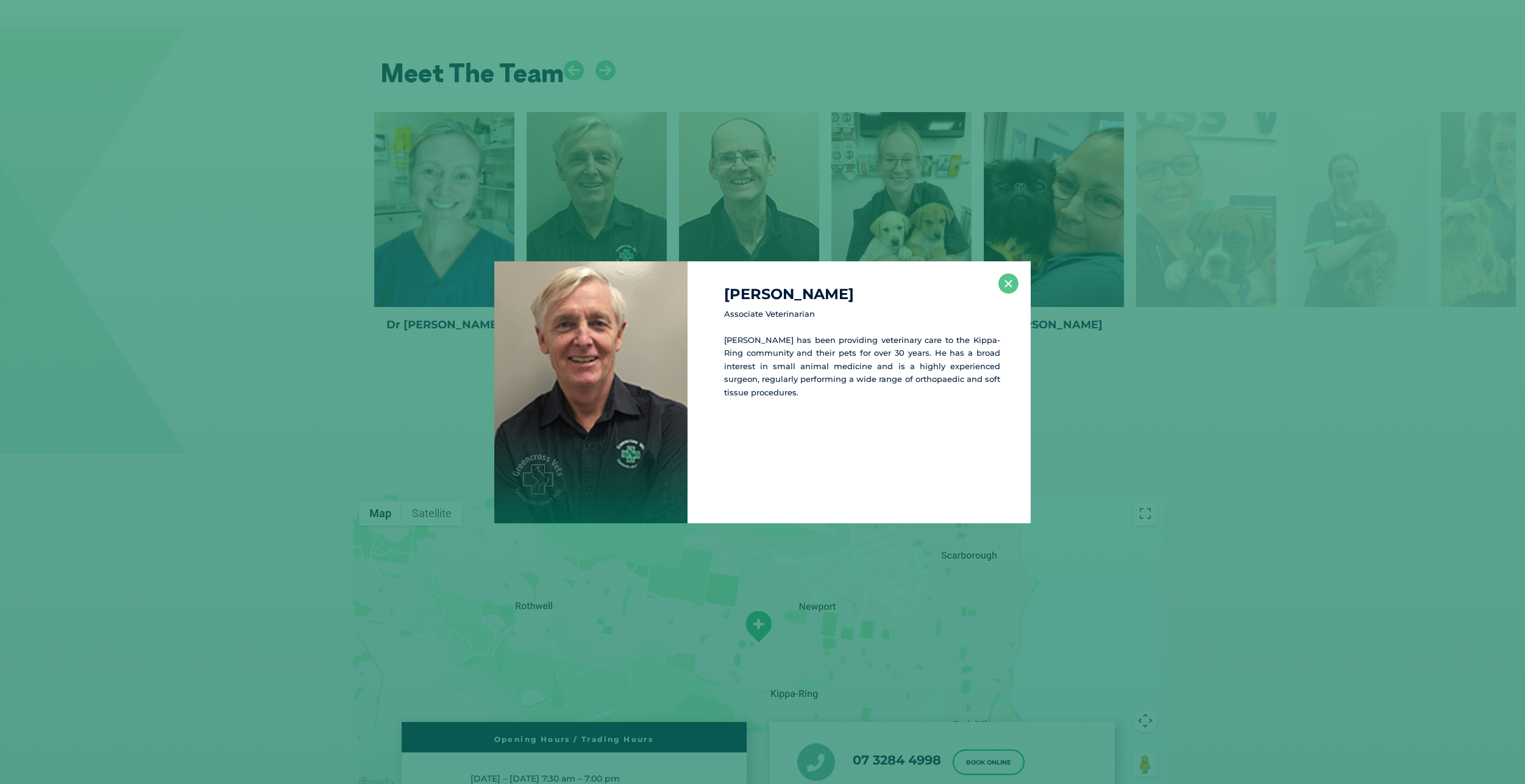
scroll to position [2064, 0]
click at [1007, 281] on button "×" at bounding box center [1009, 283] width 20 height 20
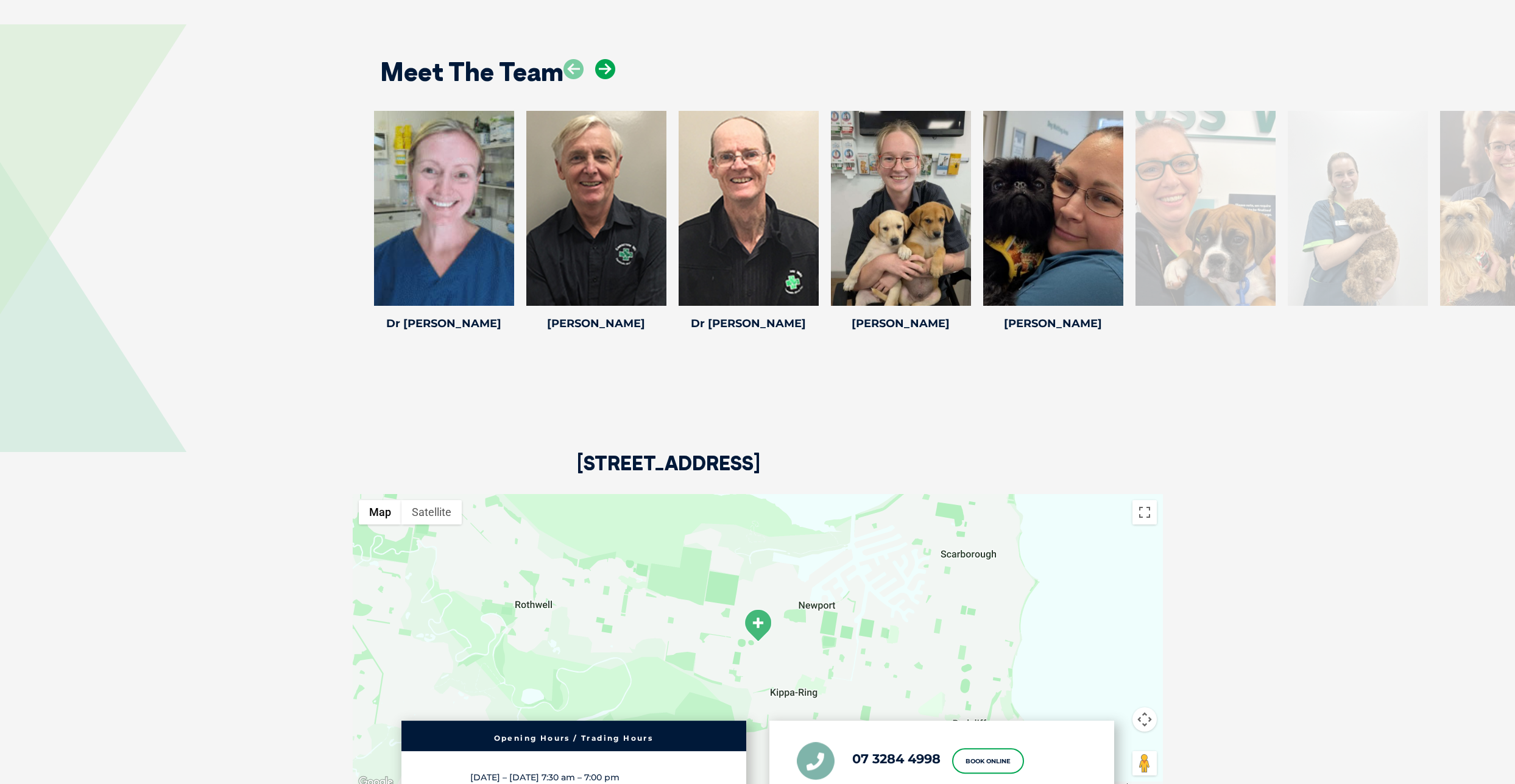
scroll to position [2063, 0]
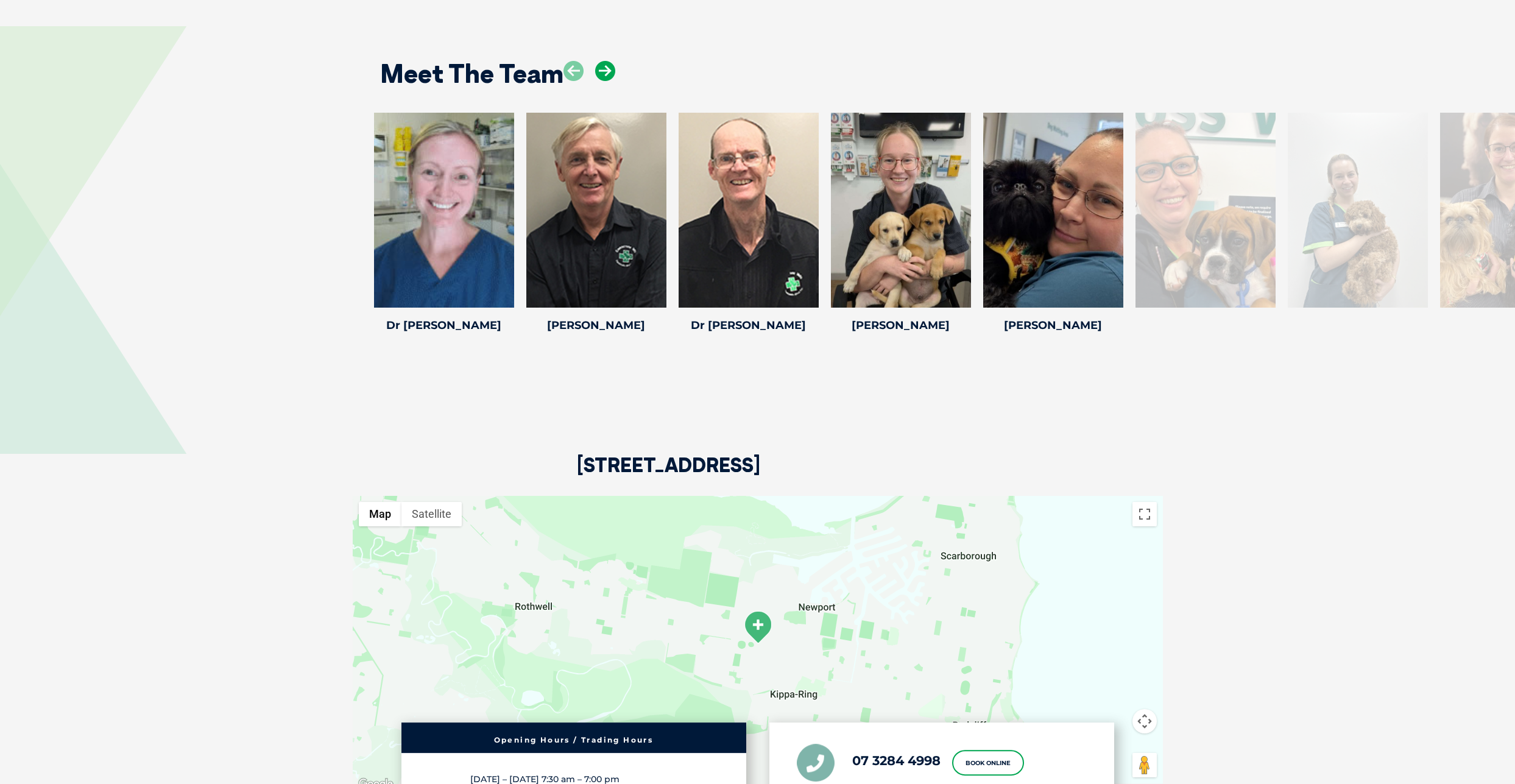
click at [608, 69] on icon at bounding box center [605, 71] width 20 height 20
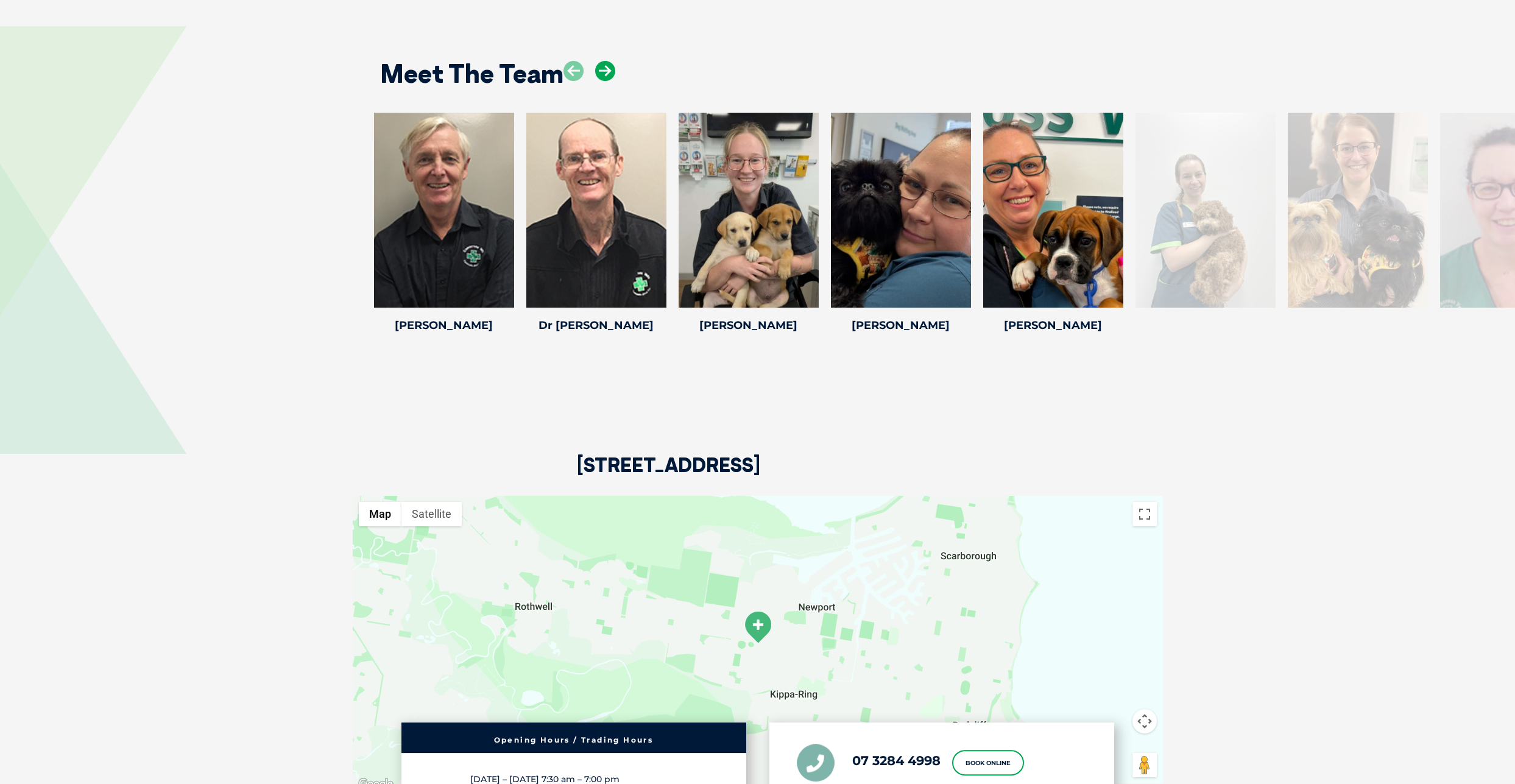
click at [607, 69] on icon at bounding box center [605, 71] width 20 height 20
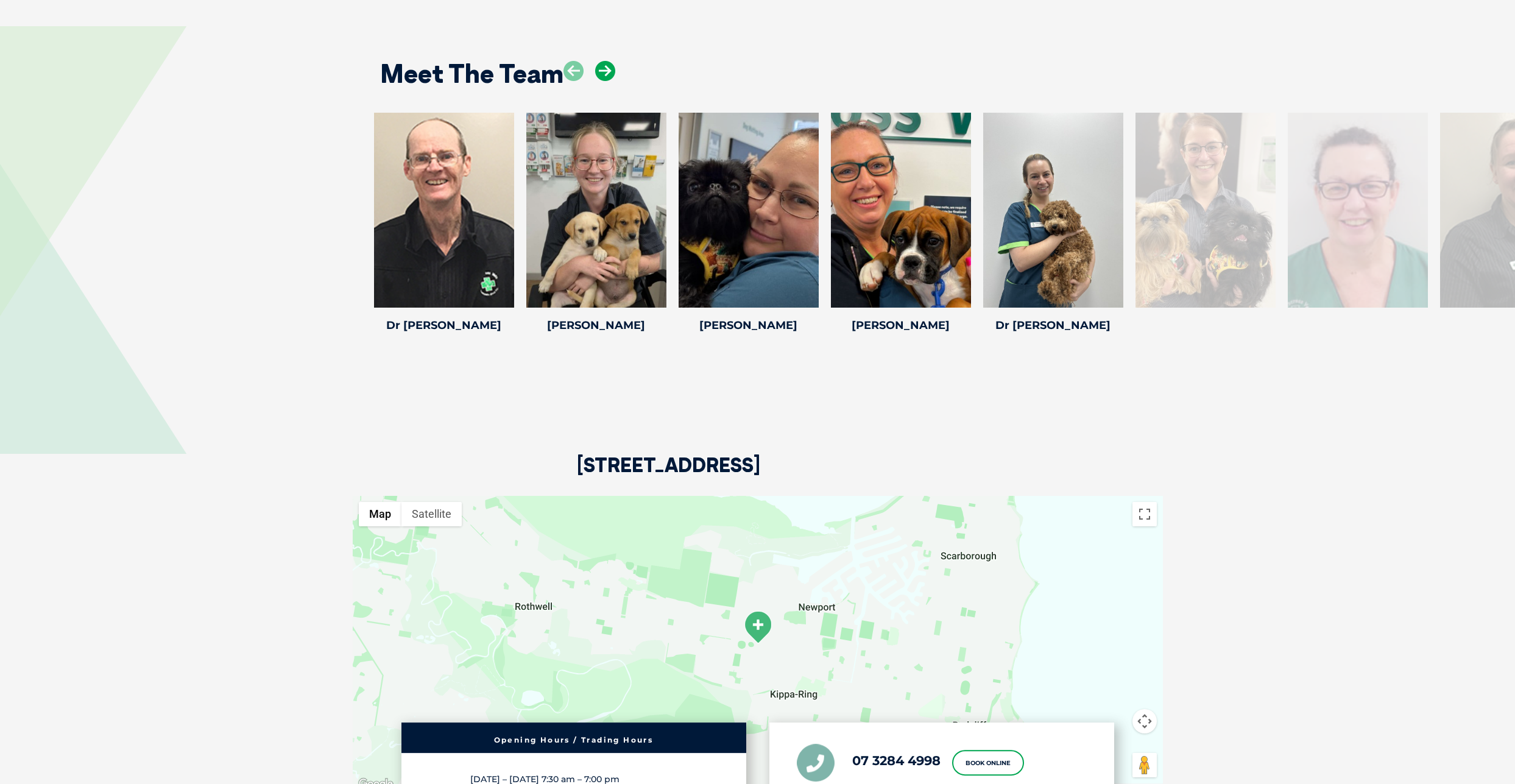
click at [607, 69] on icon at bounding box center [605, 71] width 20 height 20
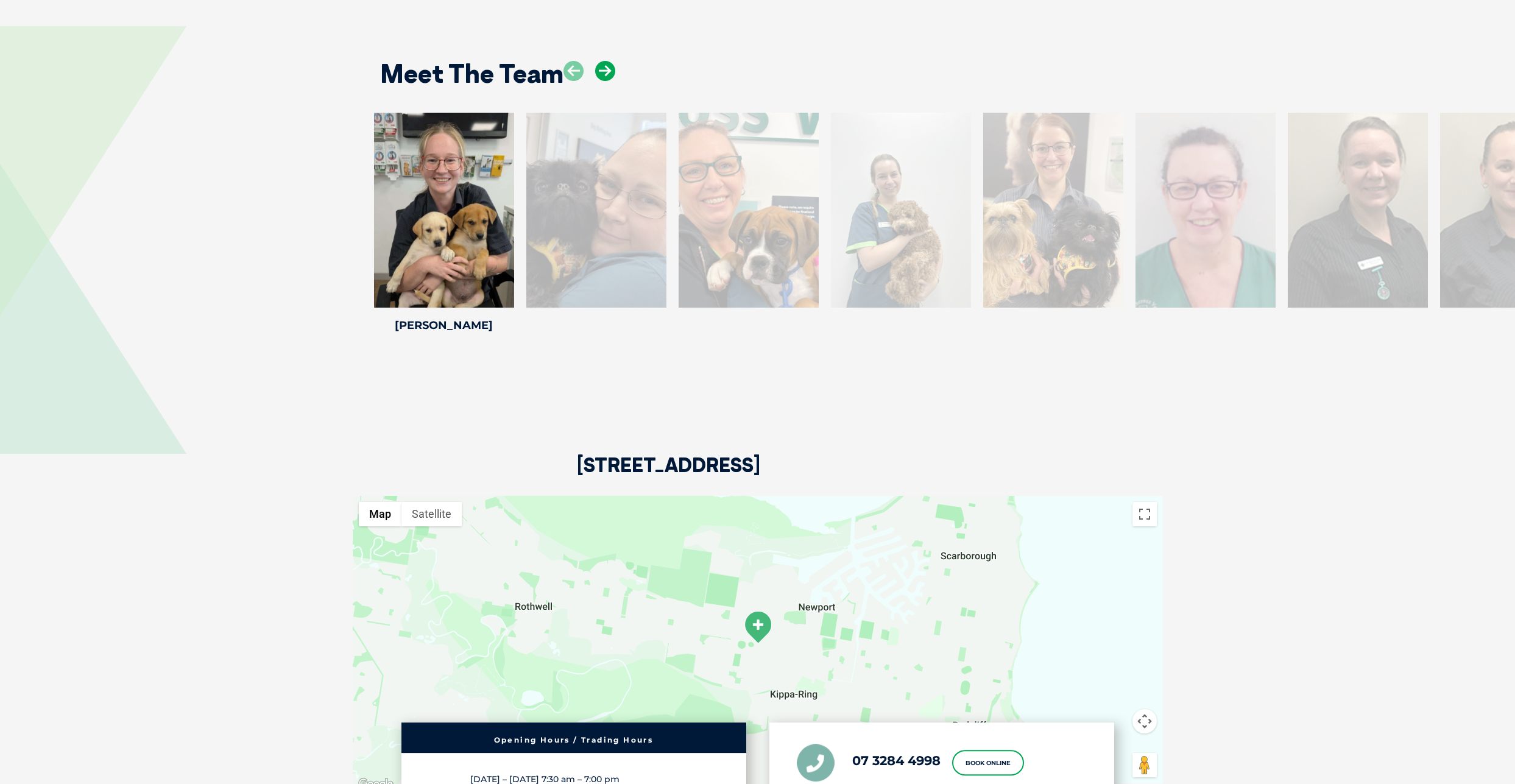
click at [607, 69] on icon at bounding box center [605, 71] width 20 height 20
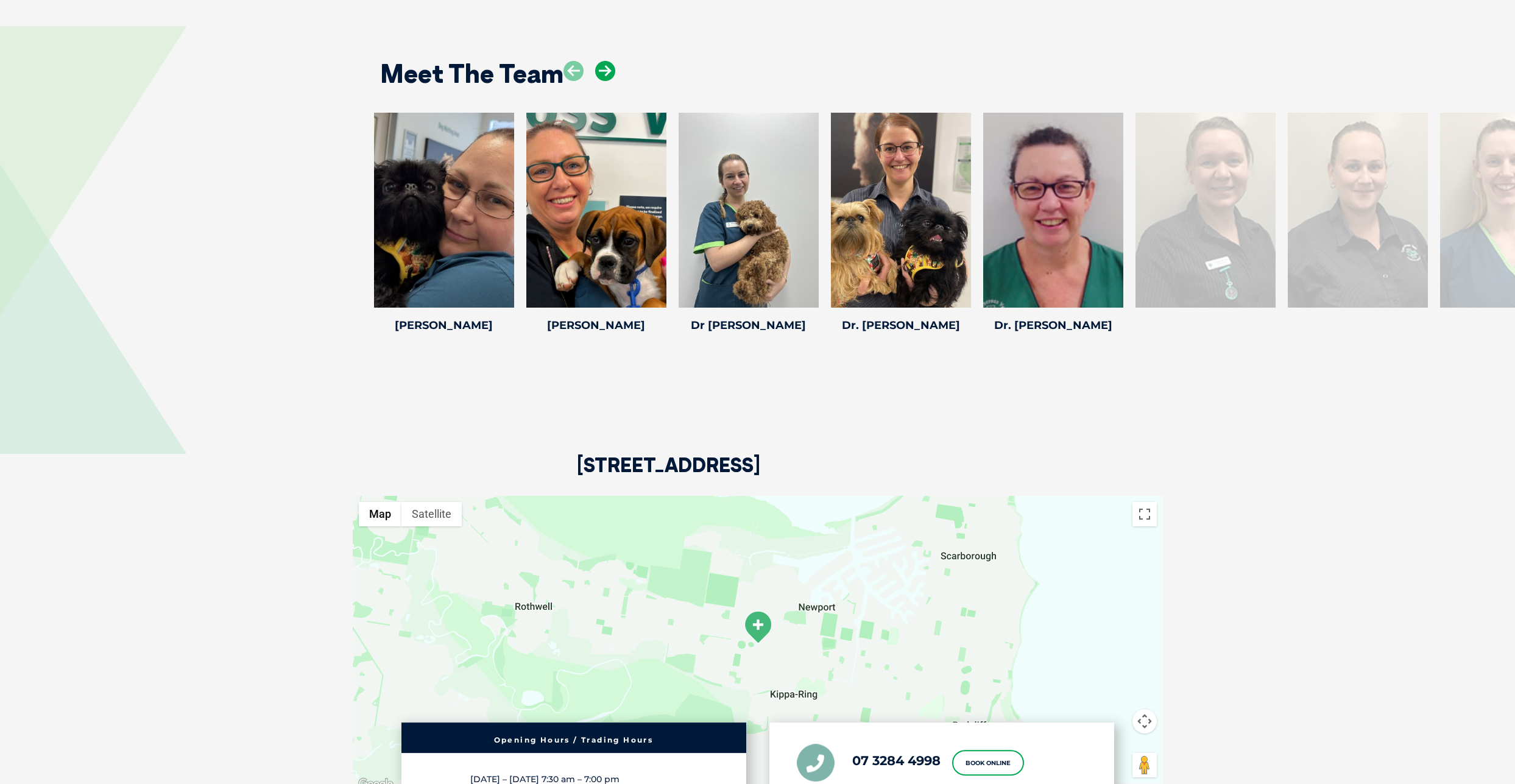
click at [607, 69] on icon at bounding box center [605, 71] width 20 height 20
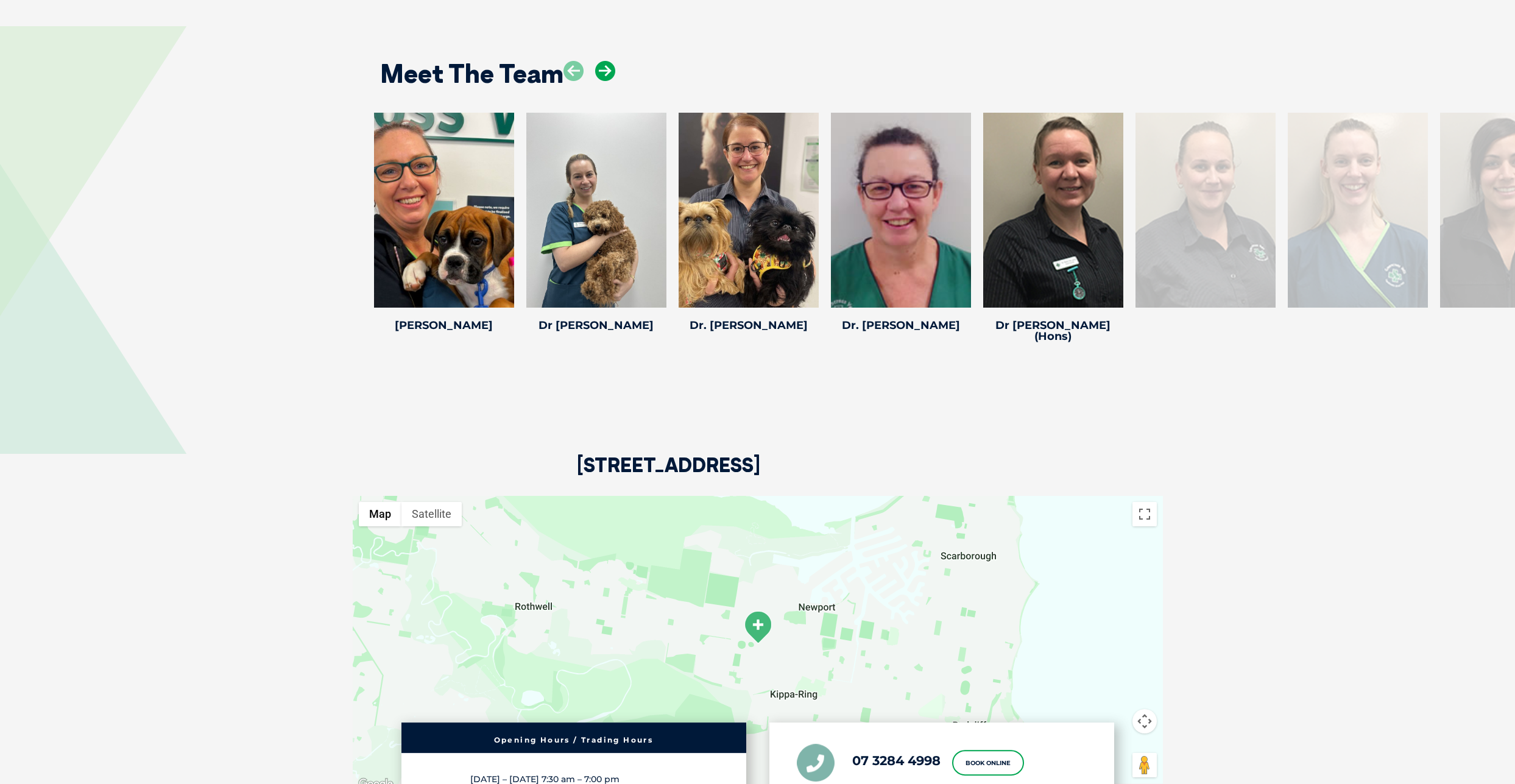
scroll to position [2062, 0]
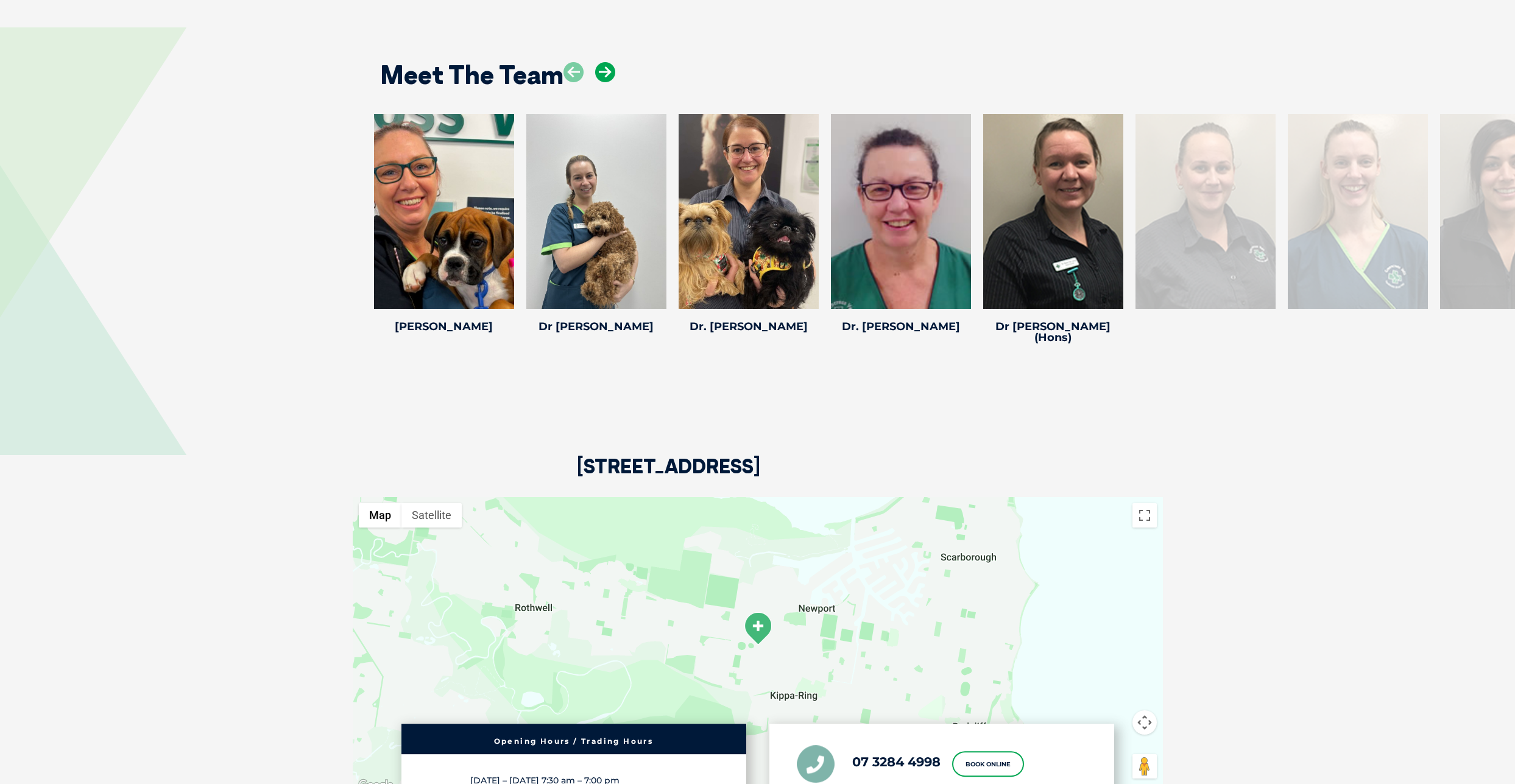
click at [607, 69] on icon at bounding box center [605, 72] width 20 height 20
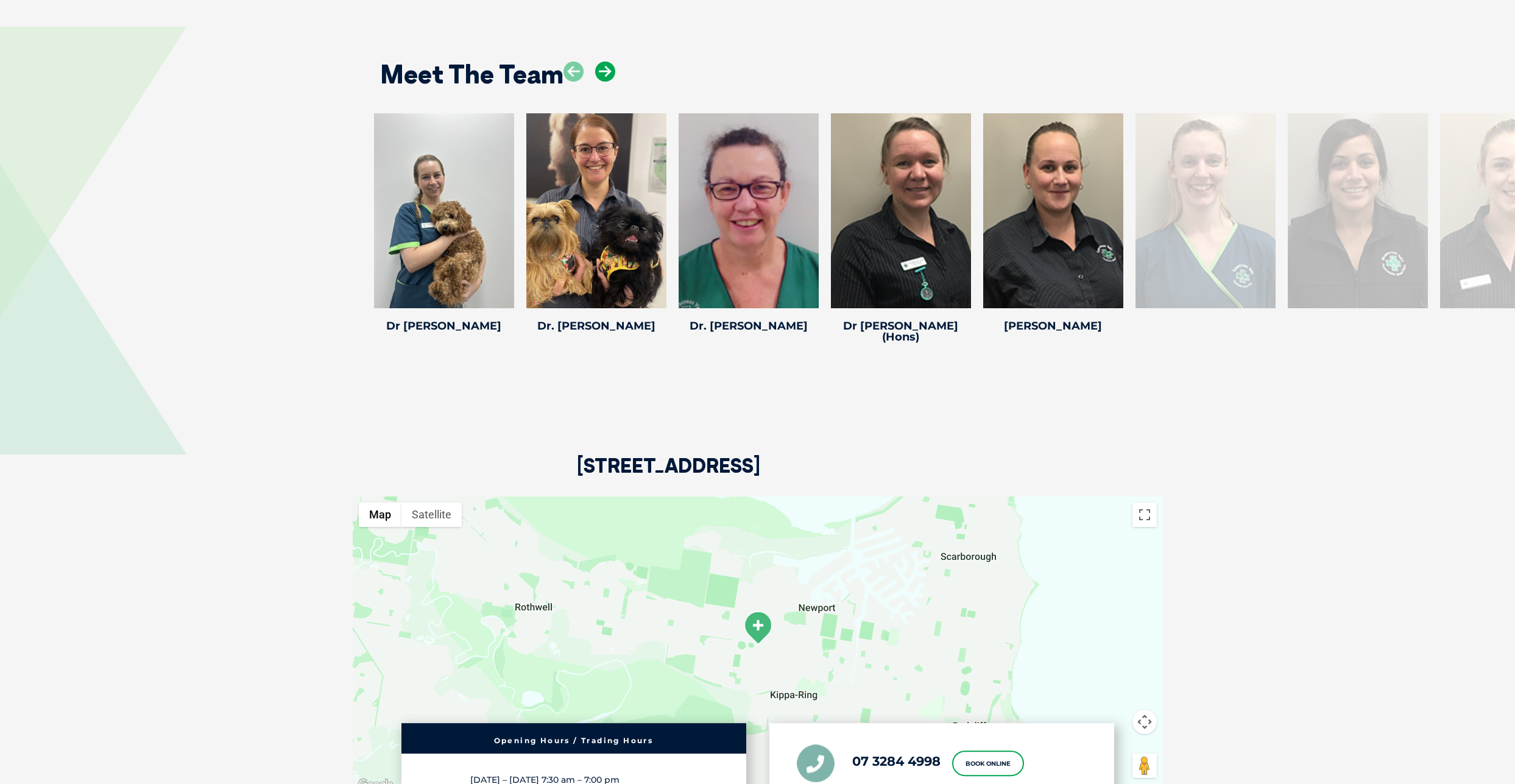
scroll to position [2060, 0]
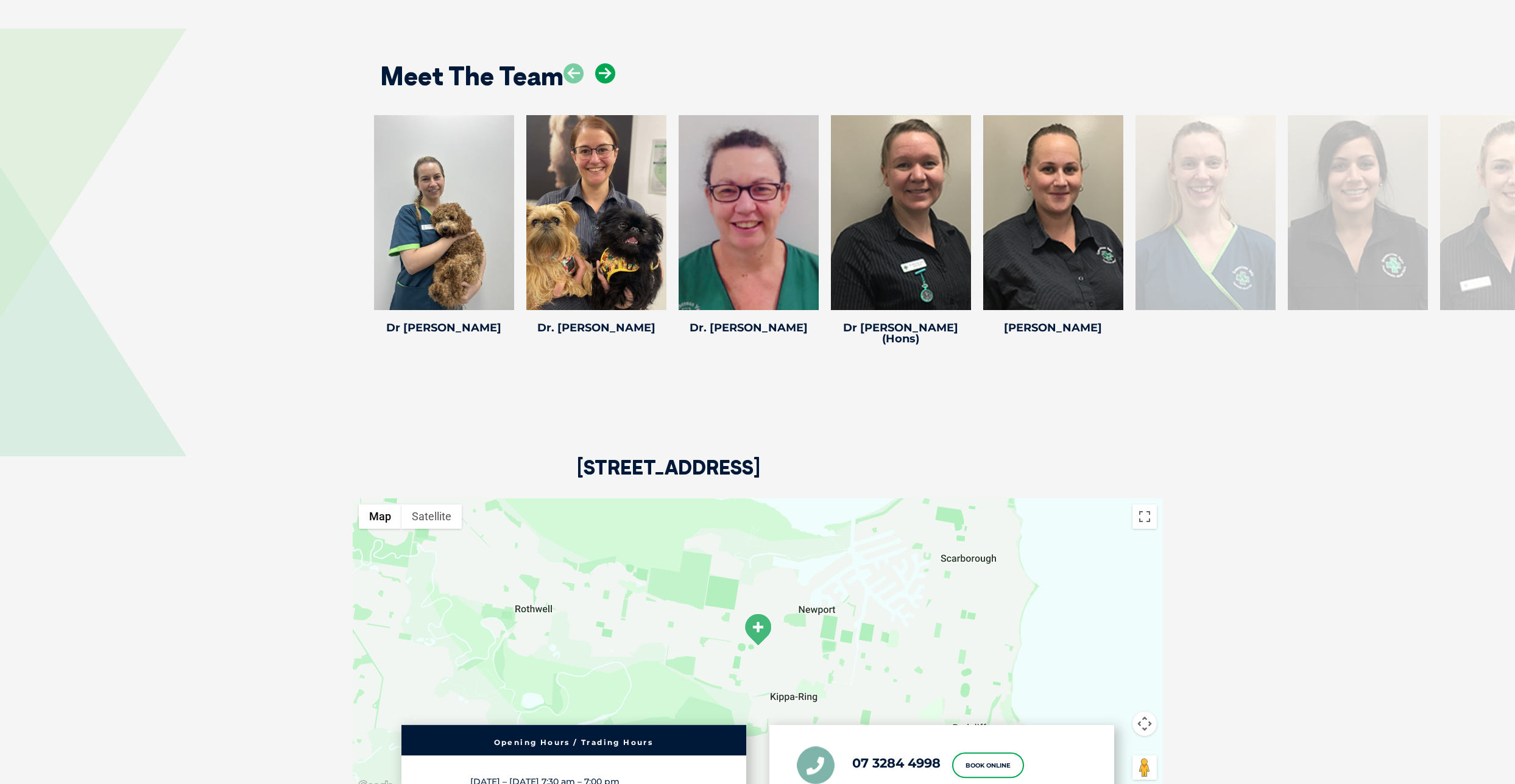
click at [607, 69] on icon at bounding box center [605, 73] width 20 height 20
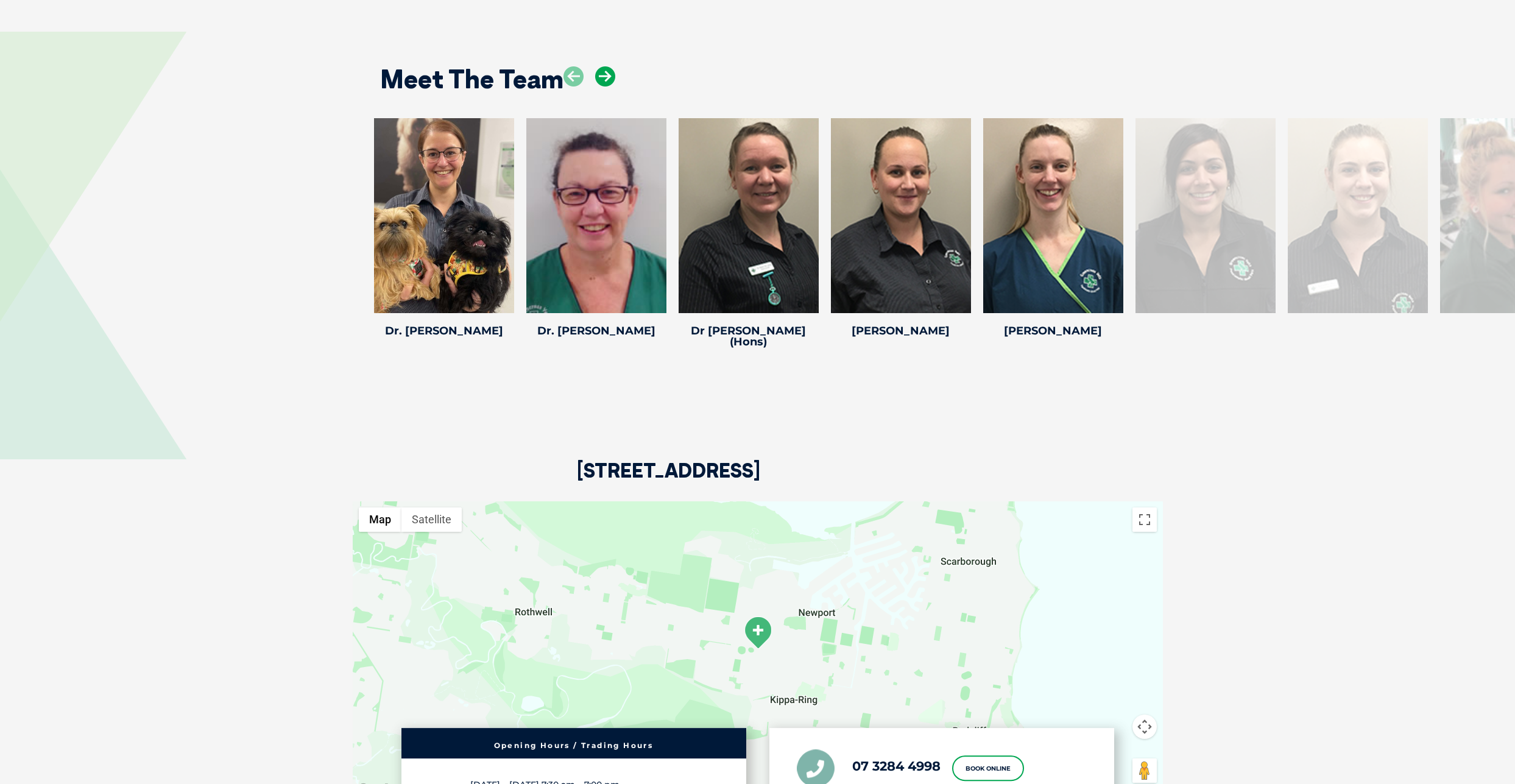
click at [607, 69] on icon at bounding box center [605, 77] width 20 height 20
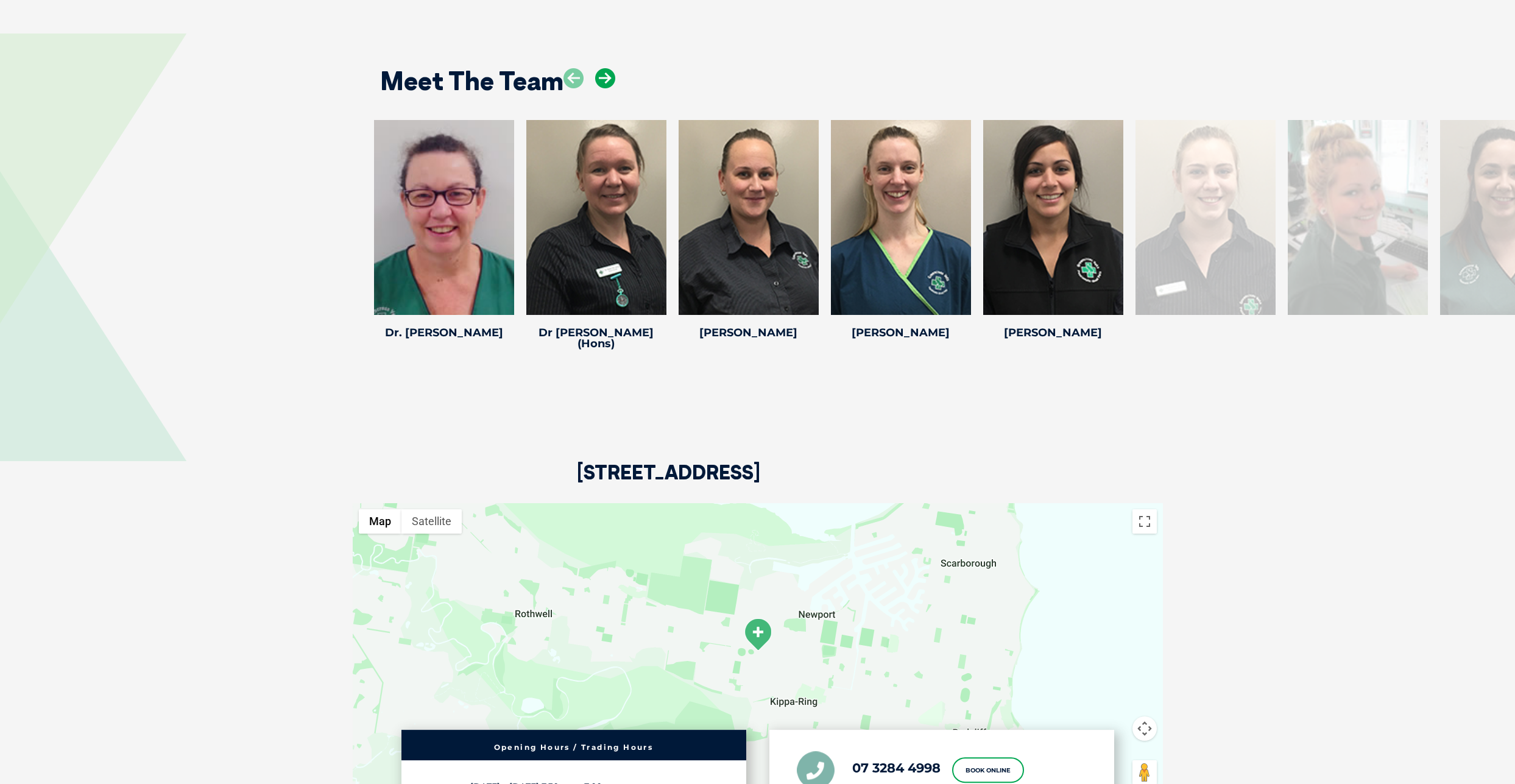
click at [607, 69] on icon at bounding box center [605, 78] width 20 height 20
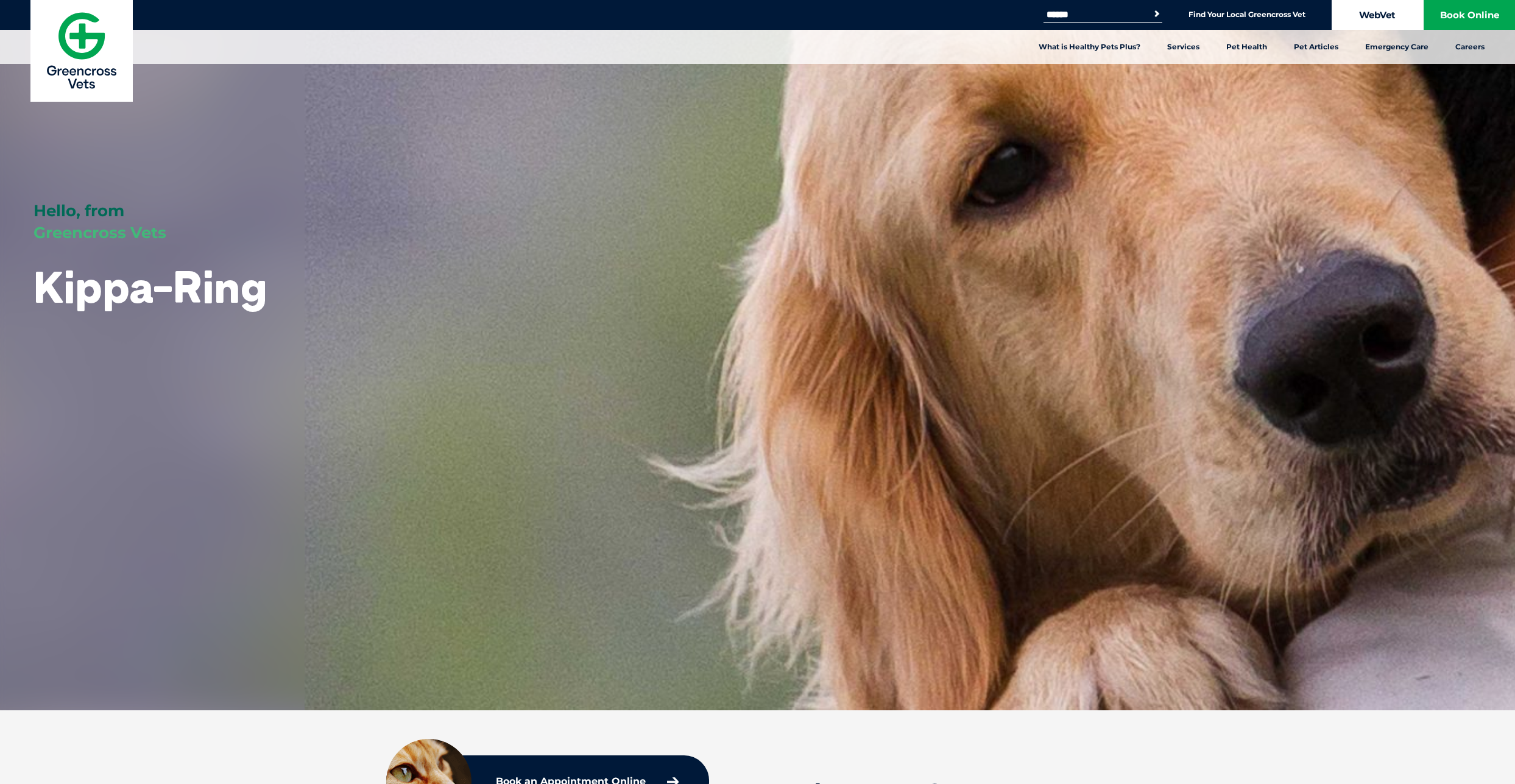
scroll to position [0, 0]
